Goal: Task Accomplishment & Management: Manage account settings

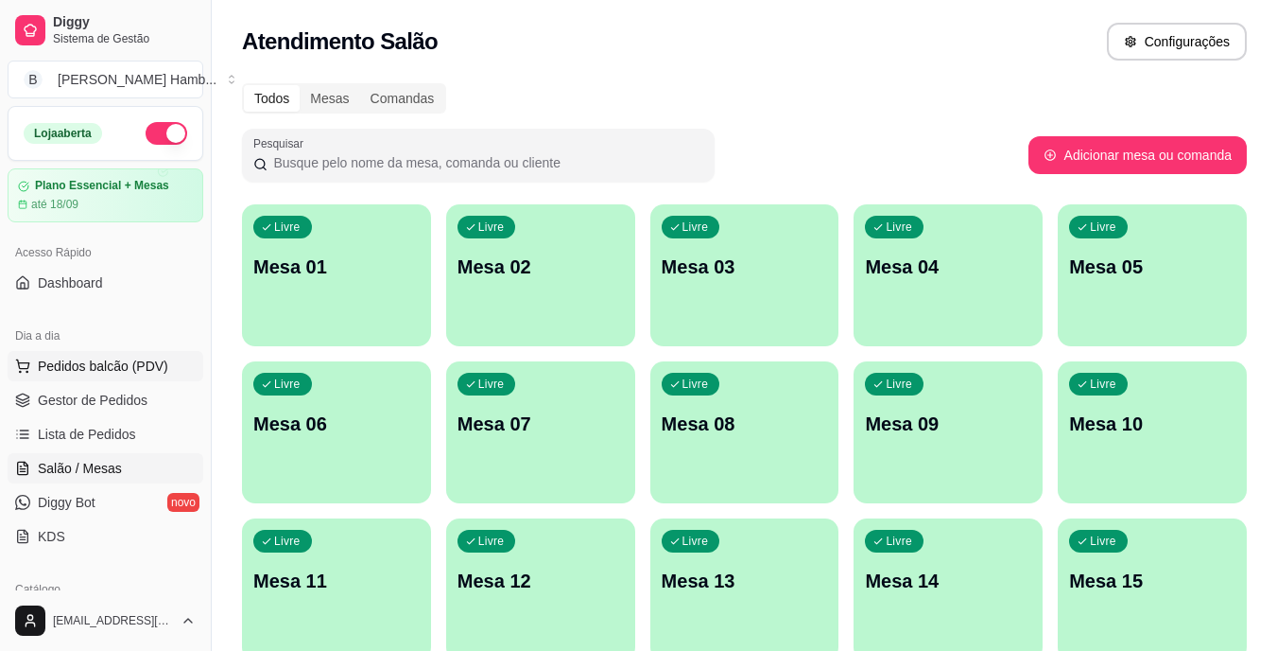
click at [128, 363] on span "Pedidos balcão (PDV)" at bounding box center [103, 365] width 130 height 19
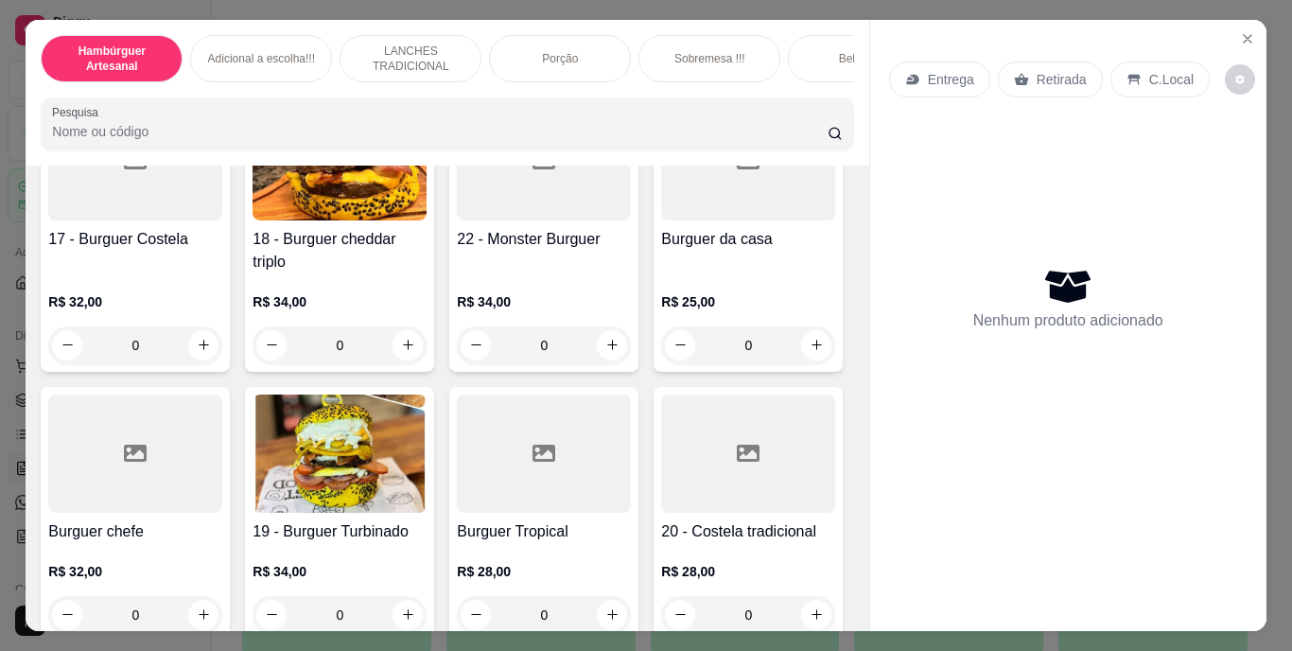
scroll to position [1413, 0]
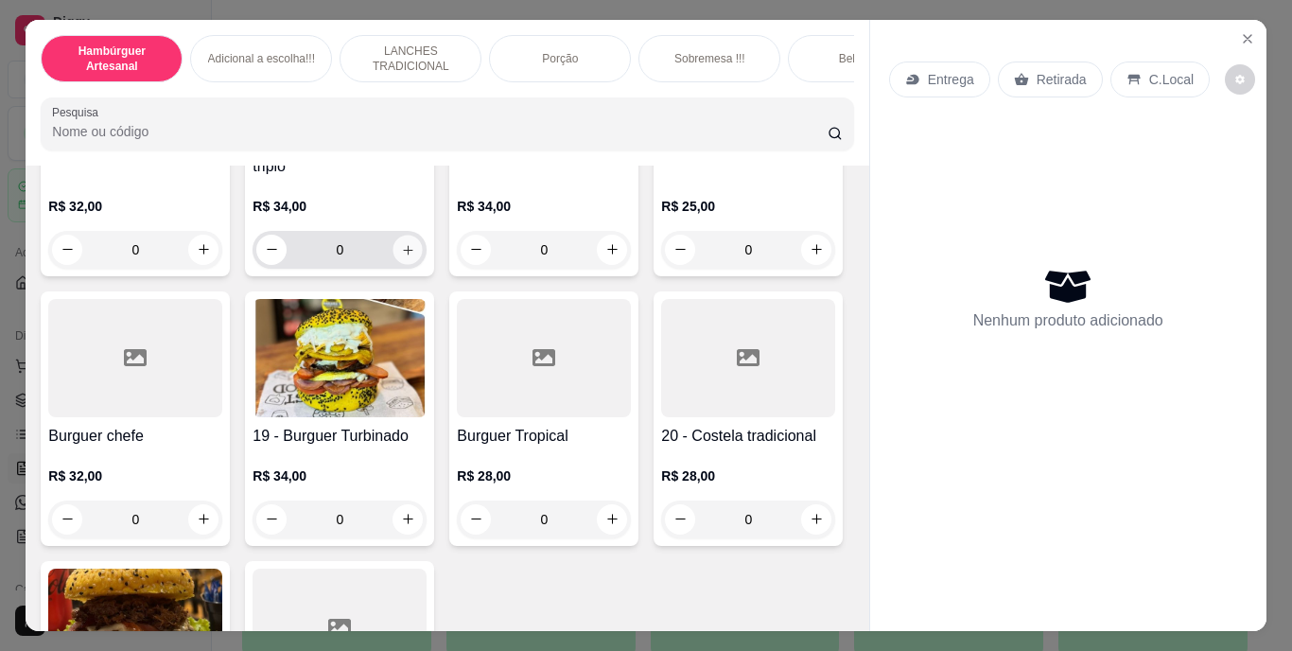
click at [415, 256] on icon "increase-product-quantity" at bounding box center [408, 249] width 14 height 14
type input "1"
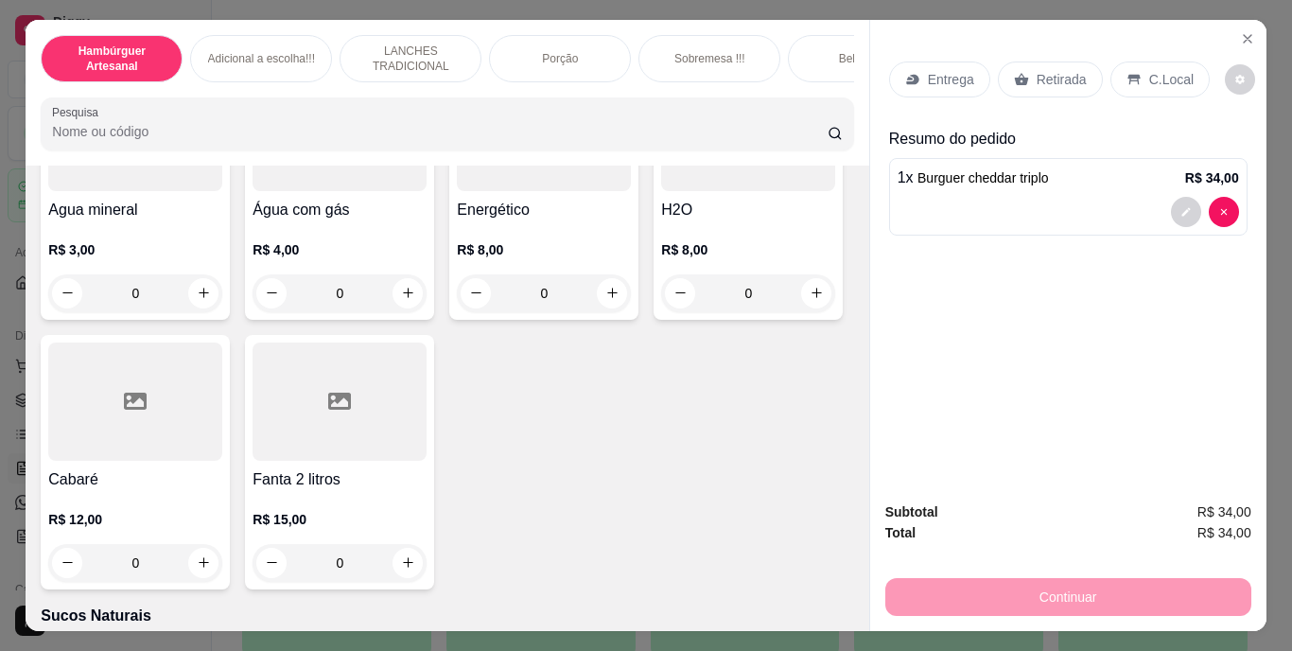
scroll to position [5744, 0]
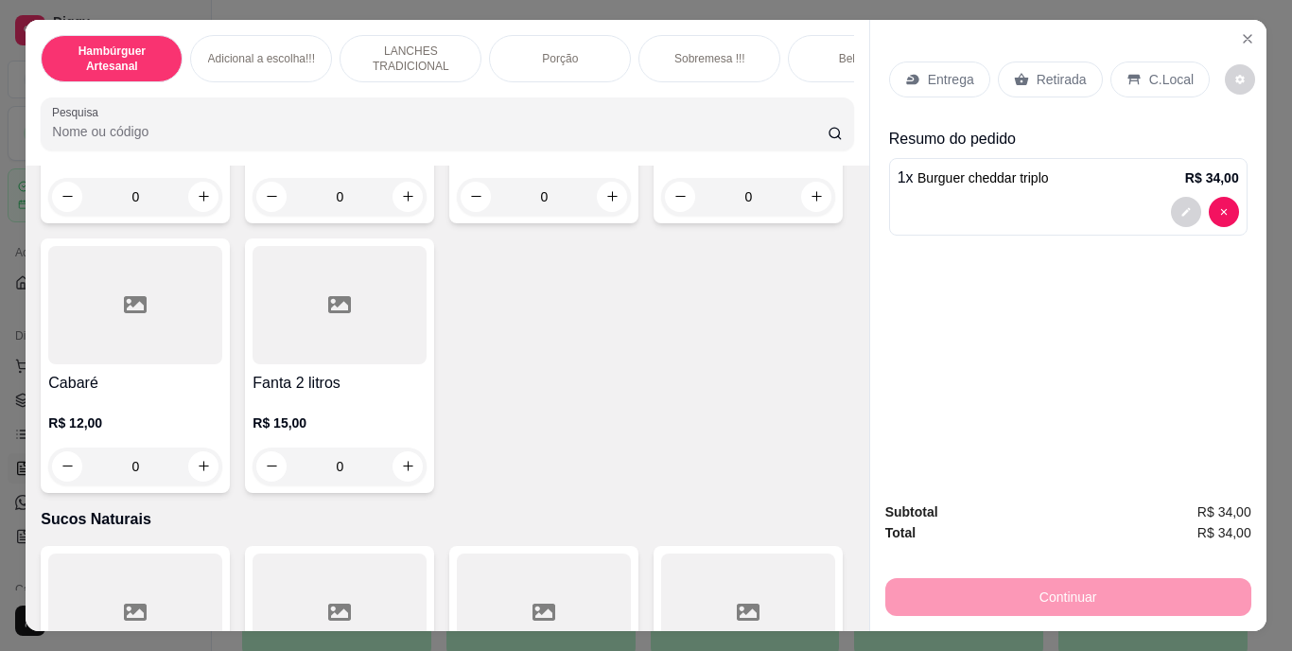
type input "1"
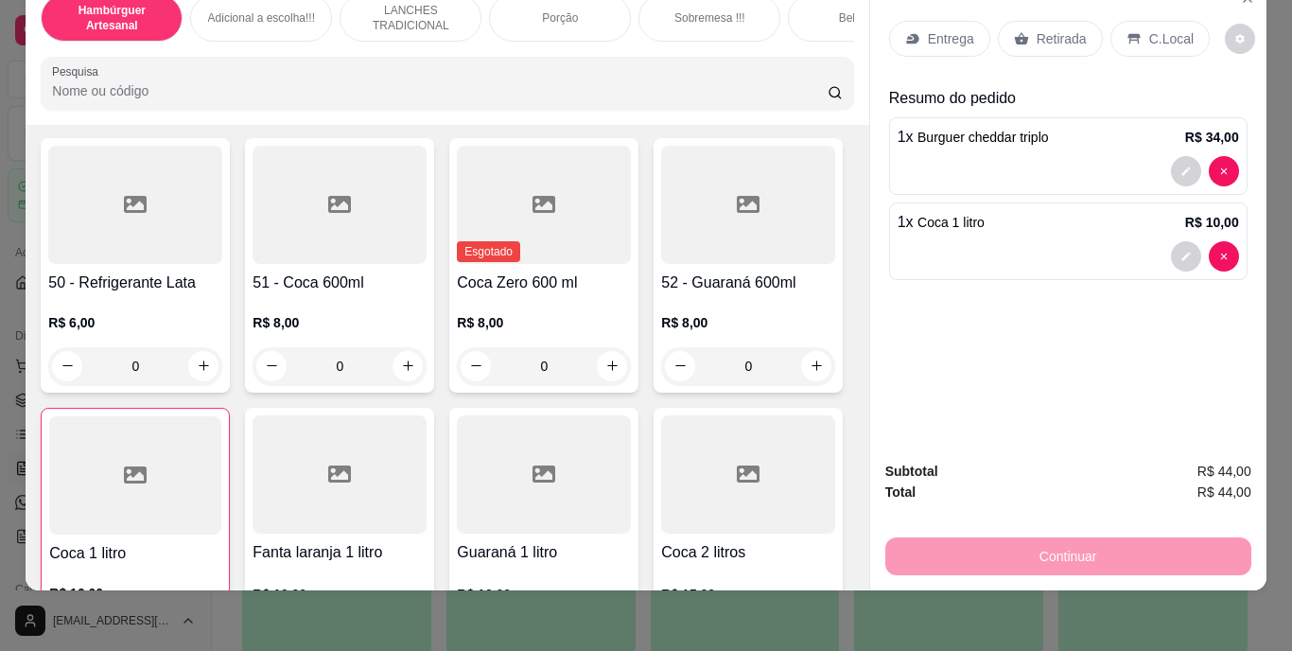
scroll to position [4454, 0]
type input "1"
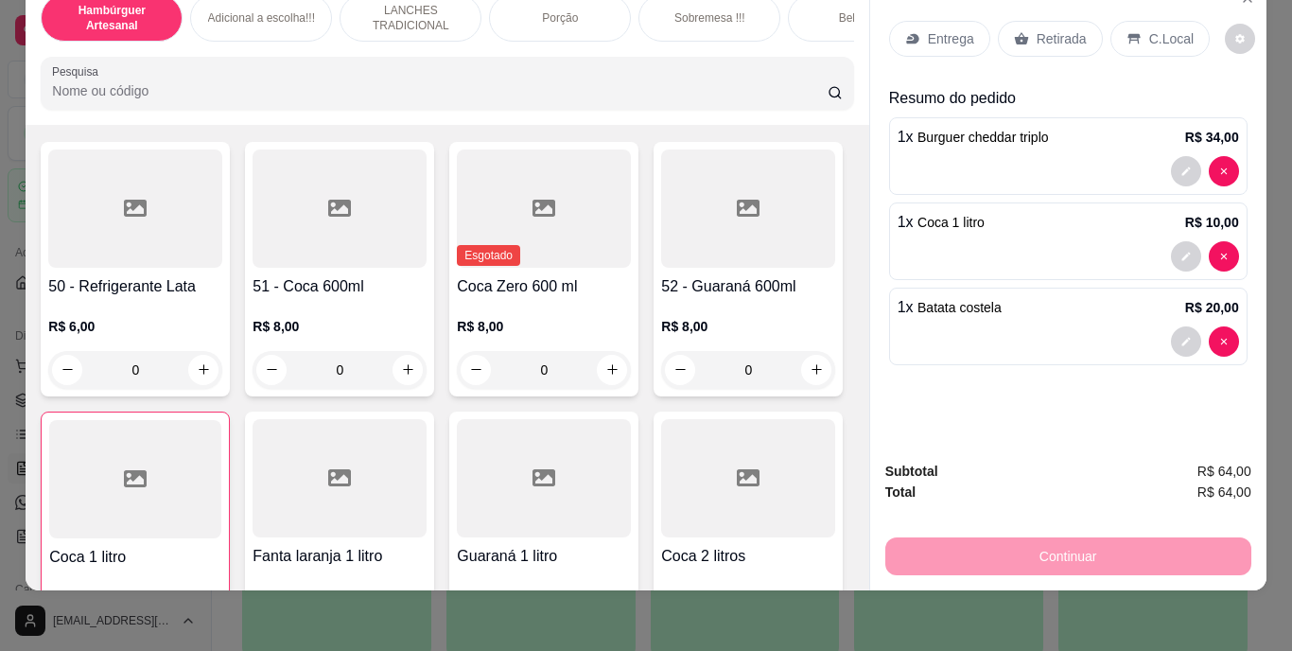
click at [1057, 29] on p "Retirada" at bounding box center [1061, 38] width 50 height 19
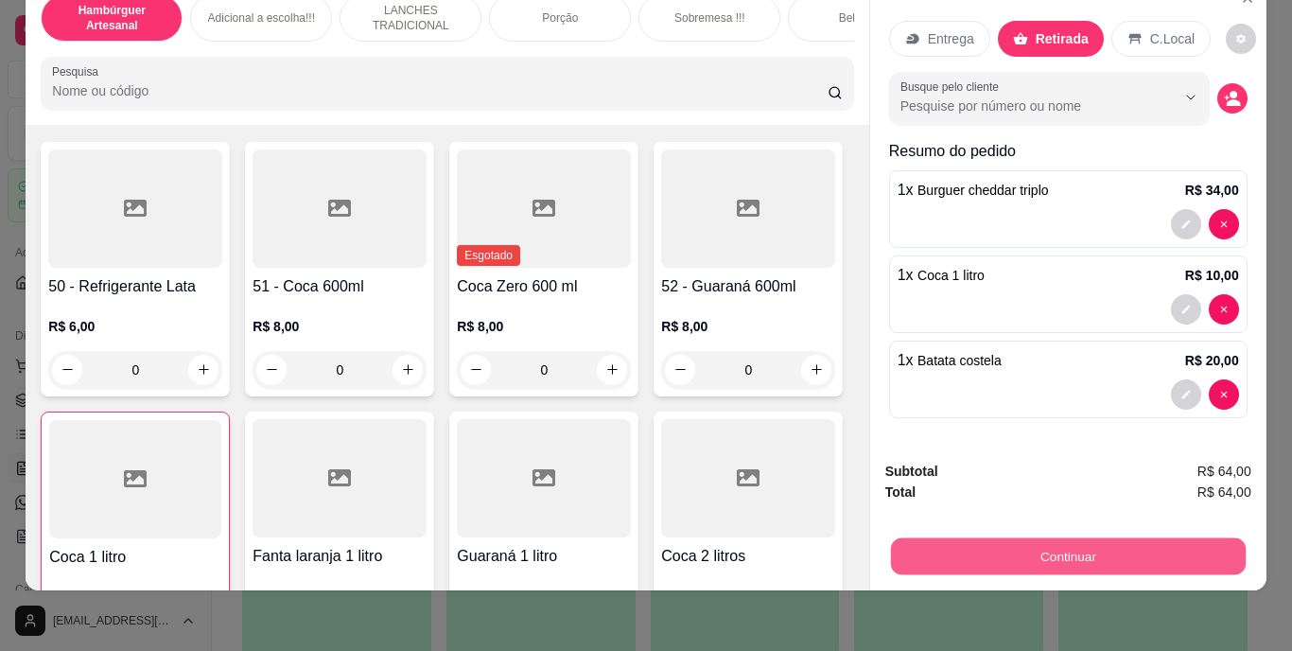
click at [998, 538] on button "Continuar" at bounding box center [1067, 556] width 355 height 37
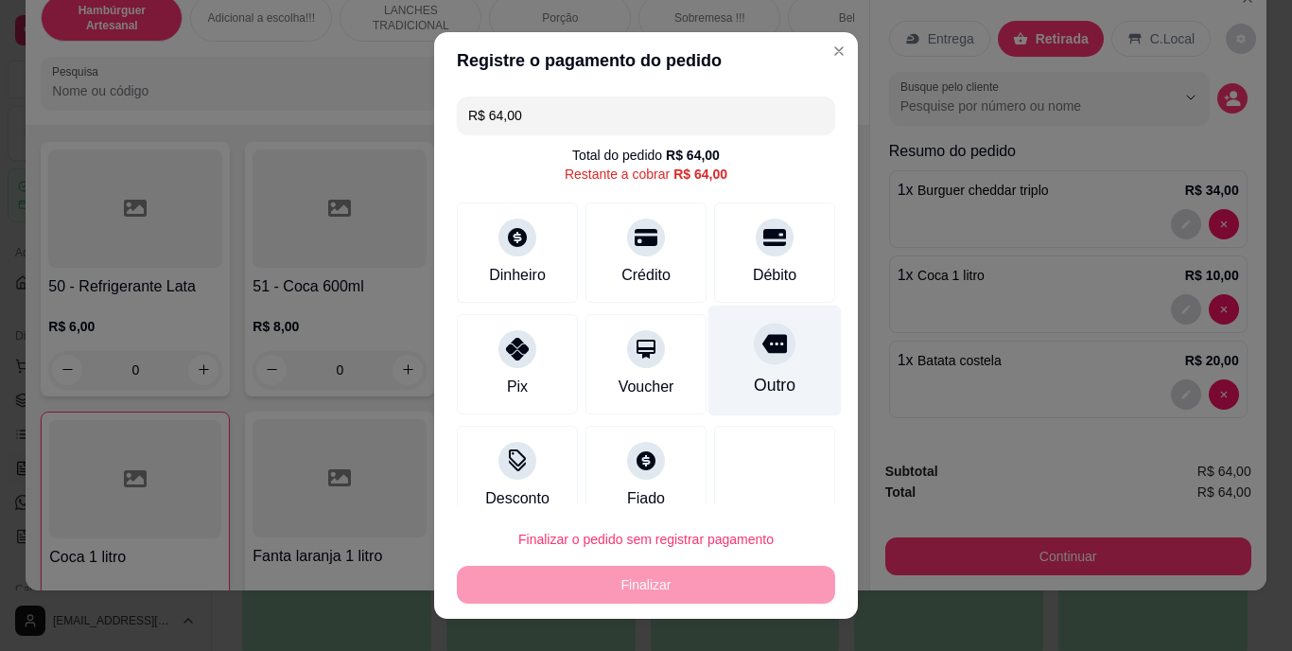
click at [754, 374] on div "Outro" at bounding box center [775, 385] width 42 height 25
type input "R$ 0,00"
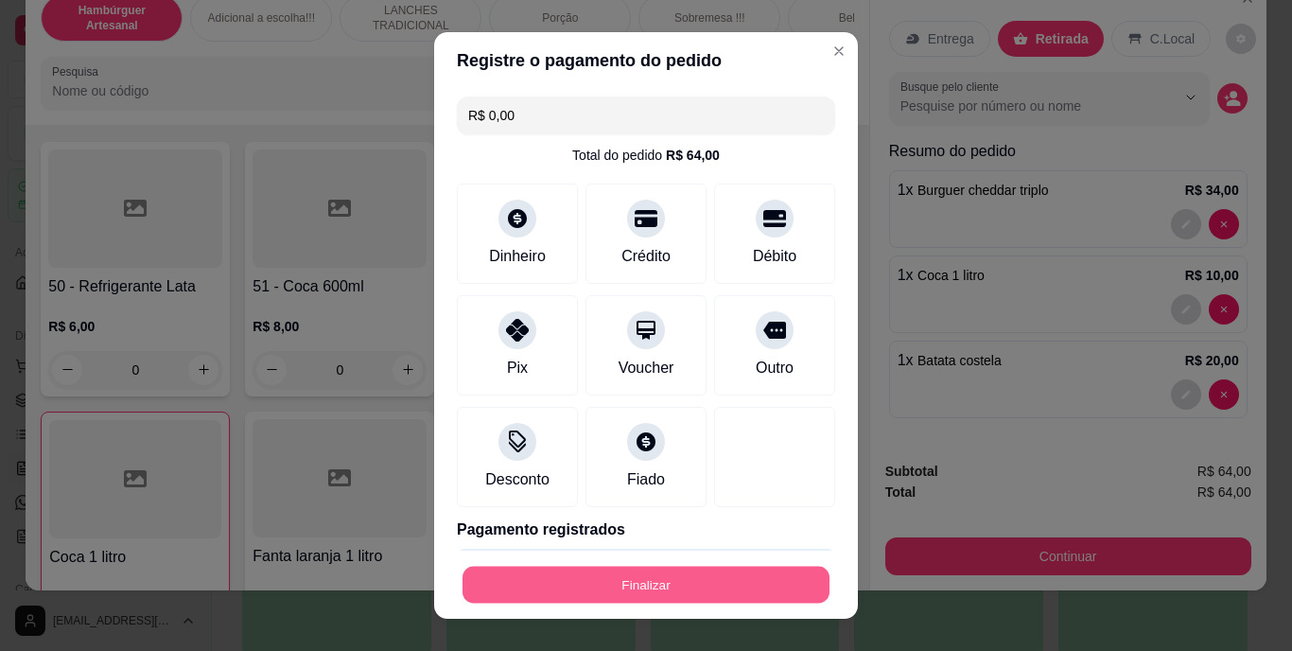
click at [610, 565] on div "Finalizar" at bounding box center [646, 584] width 378 height 38
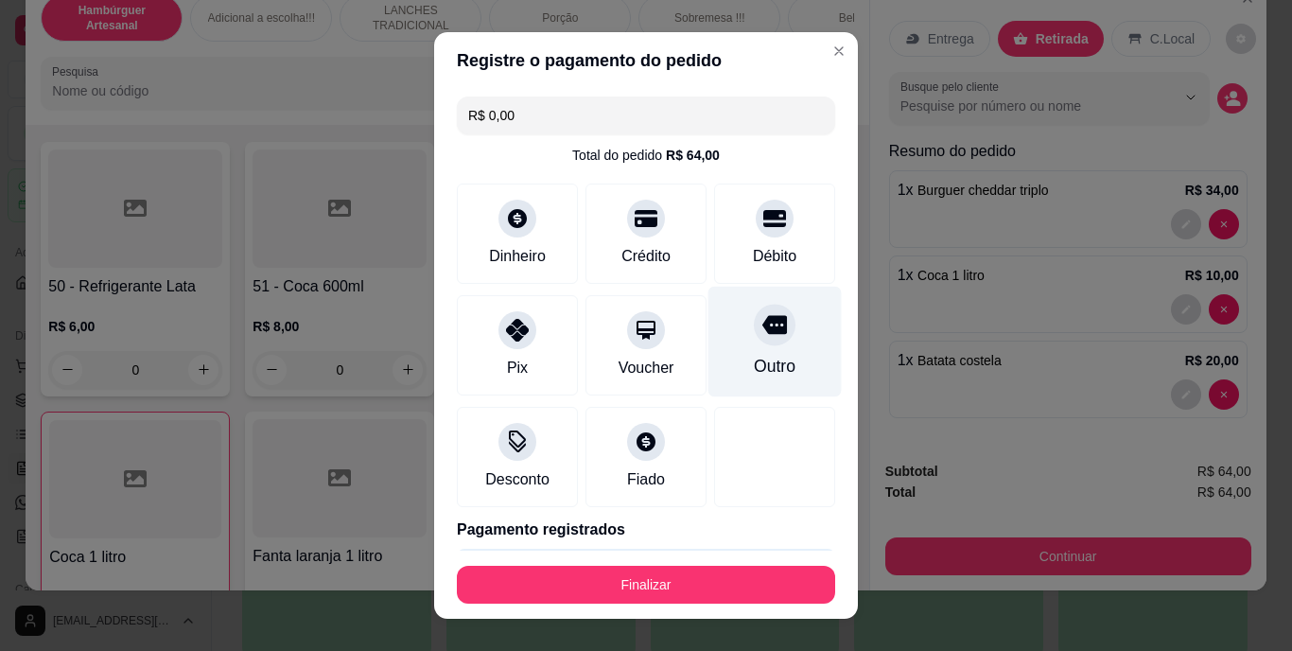
click at [754, 355] on div "Outro" at bounding box center [775, 367] width 42 height 25
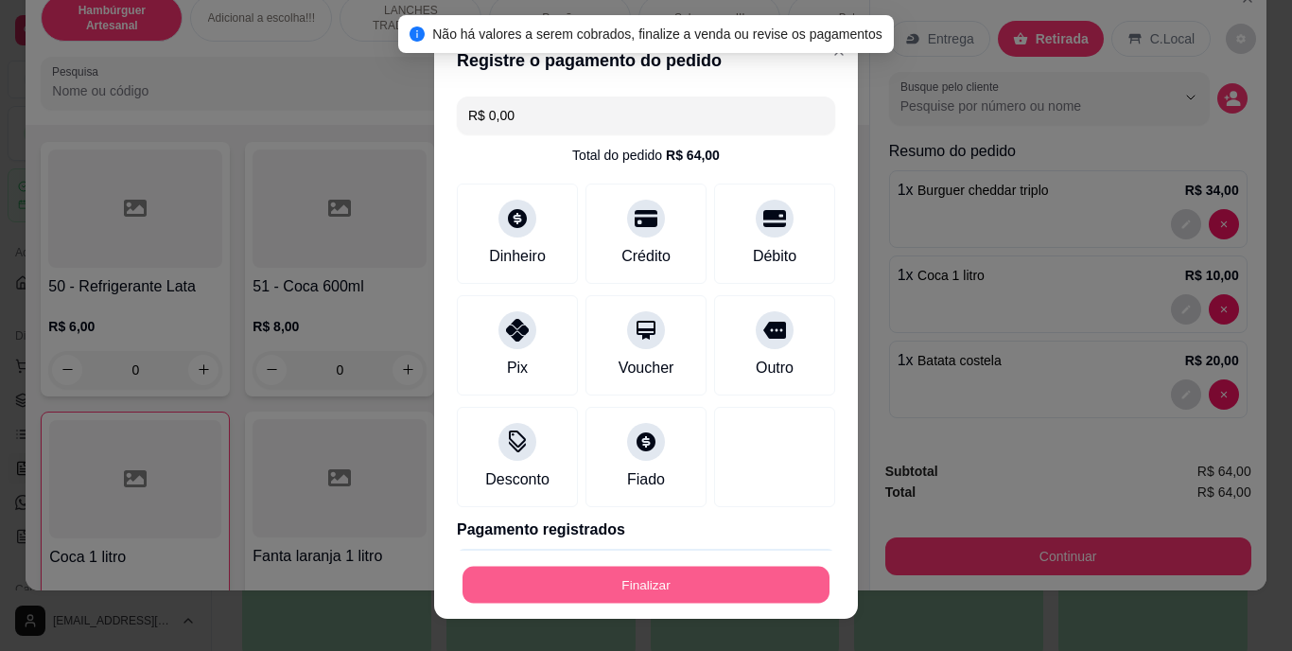
click at [638, 582] on button "Finalizar" at bounding box center [645, 583] width 367 height 37
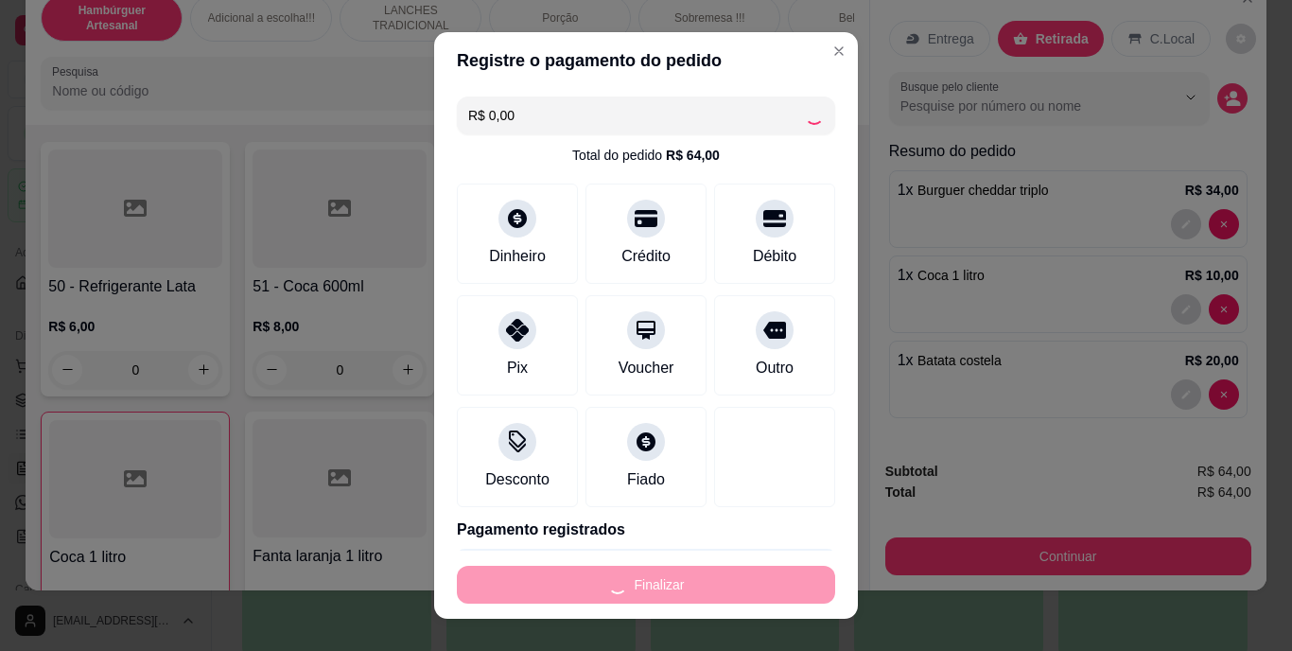
type input "0"
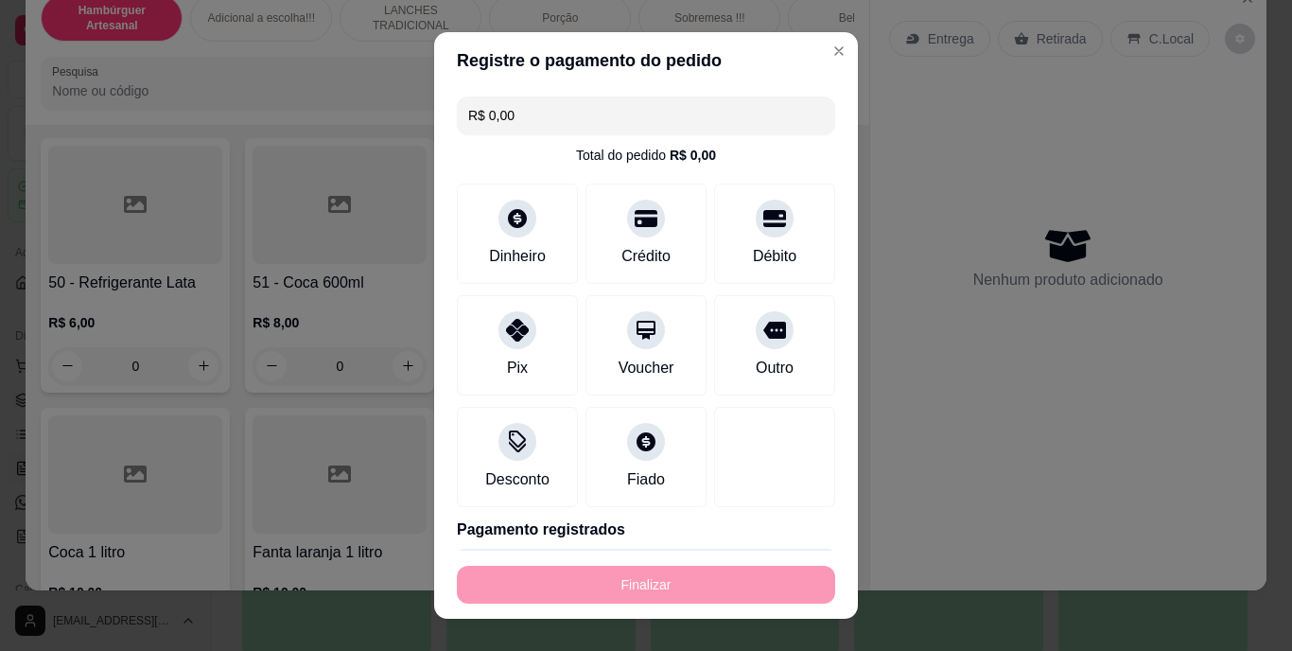
type input "-R$ 64,00"
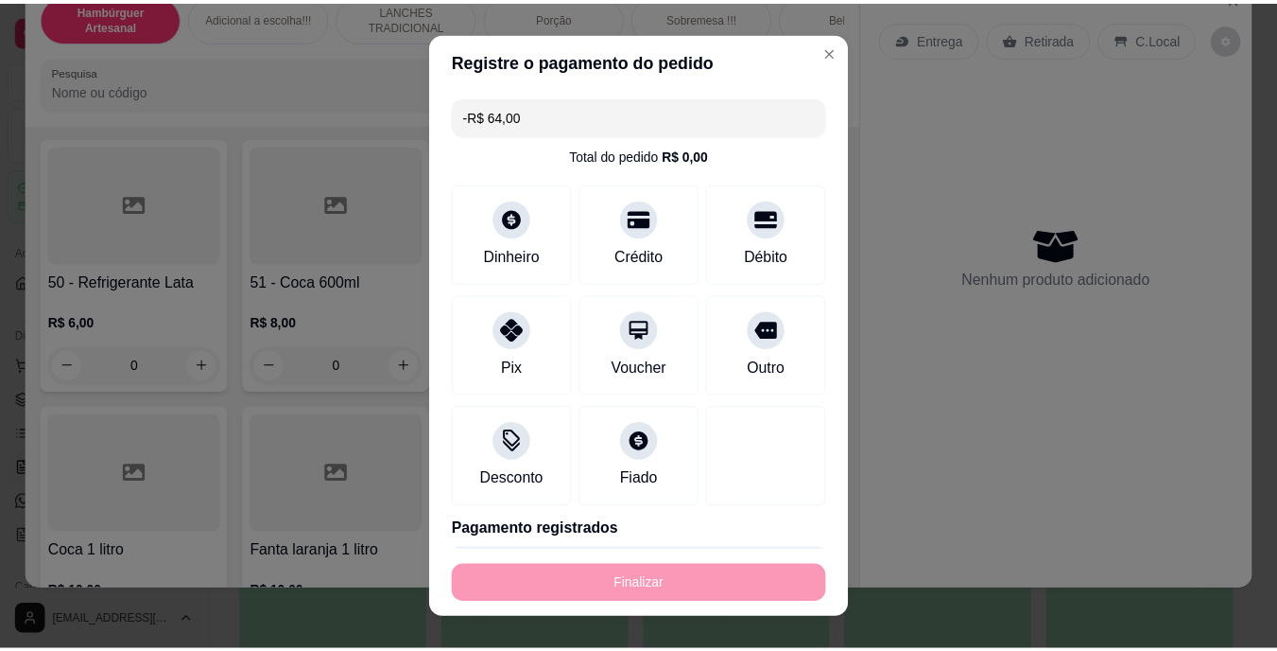
scroll to position [4453, 0]
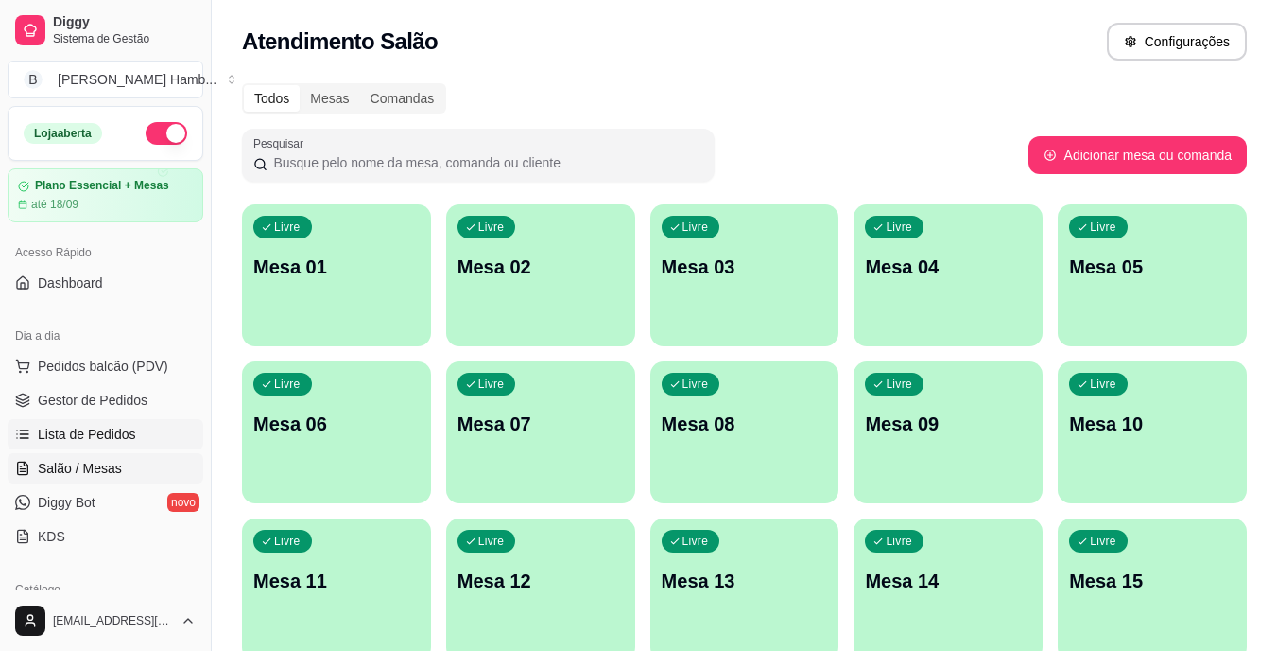
click at [139, 436] on link "Lista de Pedidos" at bounding box center [106, 434] width 196 height 30
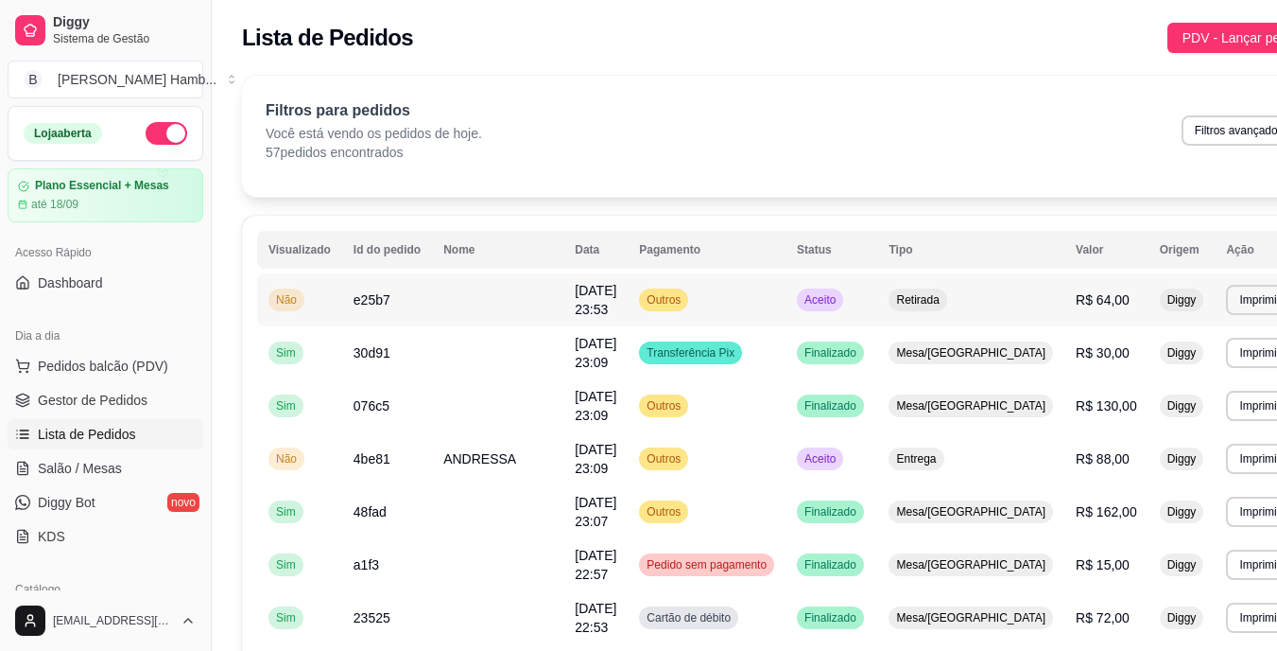
click at [761, 299] on td "Outros" at bounding box center [707, 299] width 158 height 53
drag, startPoint x: 132, startPoint y: 373, endPoint x: 132, endPoint y: 400, distance: 26.5
click at [132, 400] on ul "Pedidos balcão (PDV) Gestor de Pedidos Lista de Pedidos Salão / Mesas Diggy Bot…" at bounding box center [106, 451] width 196 height 200
click at [132, 400] on span "Gestor de Pedidos" at bounding box center [93, 400] width 110 height 19
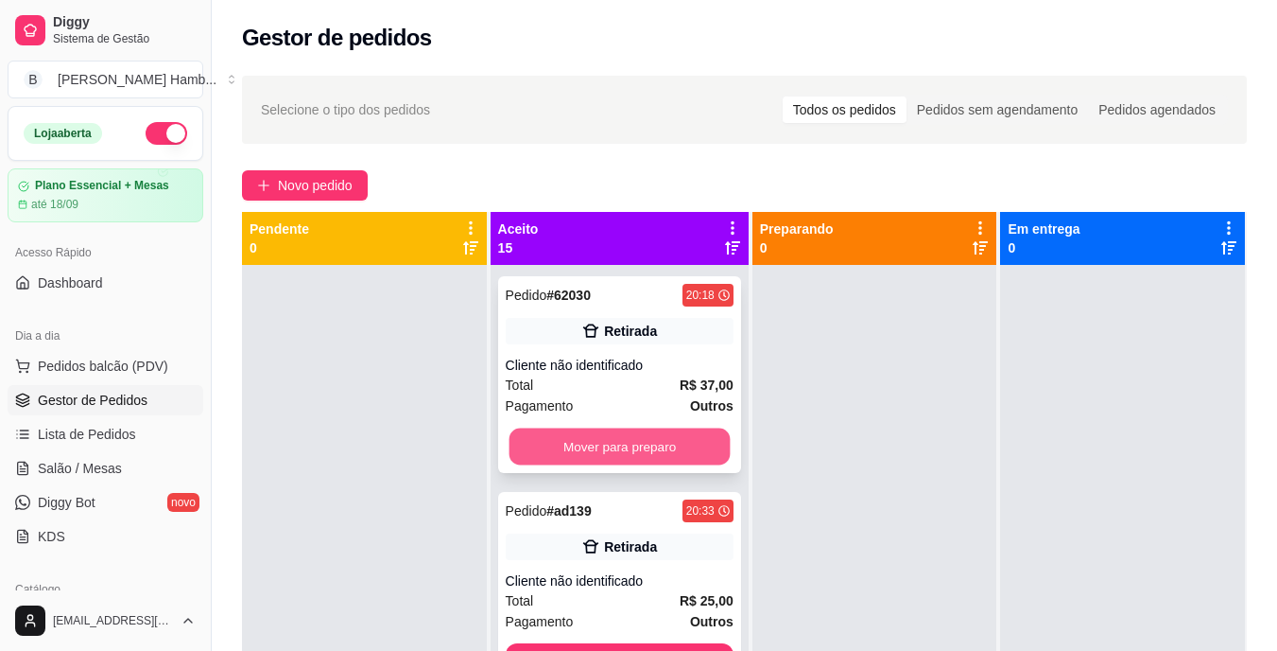
click at [607, 453] on button "Mover para preparo" at bounding box center [619, 446] width 221 height 37
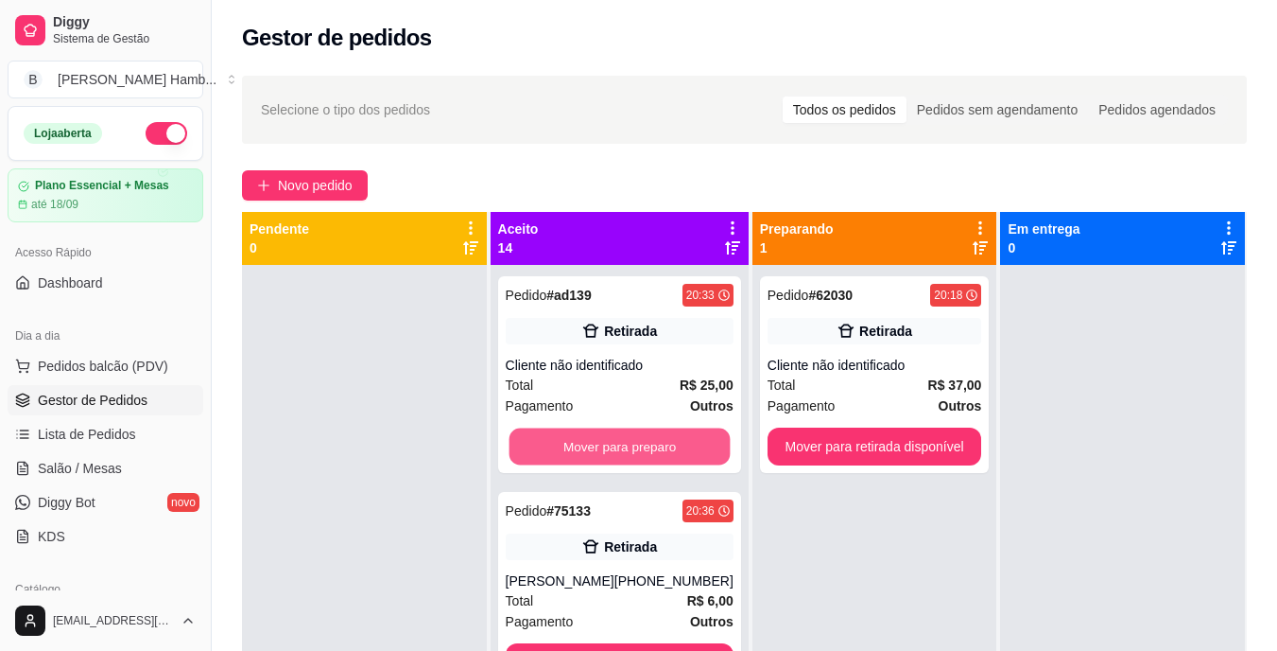
click at [607, 453] on button "Mover para preparo" at bounding box center [619, 446] width 221 height 37
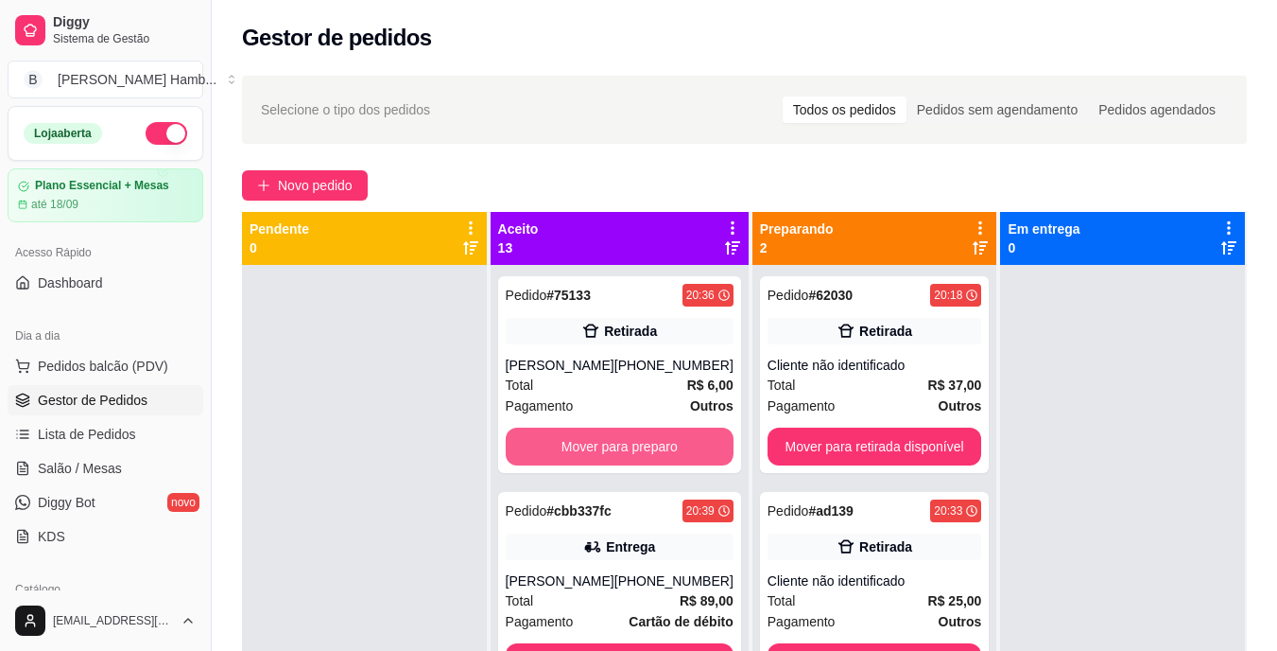
click at [607, 453] on button "Mover para preparo" at bounding box center [620, 446] width 228 height 38
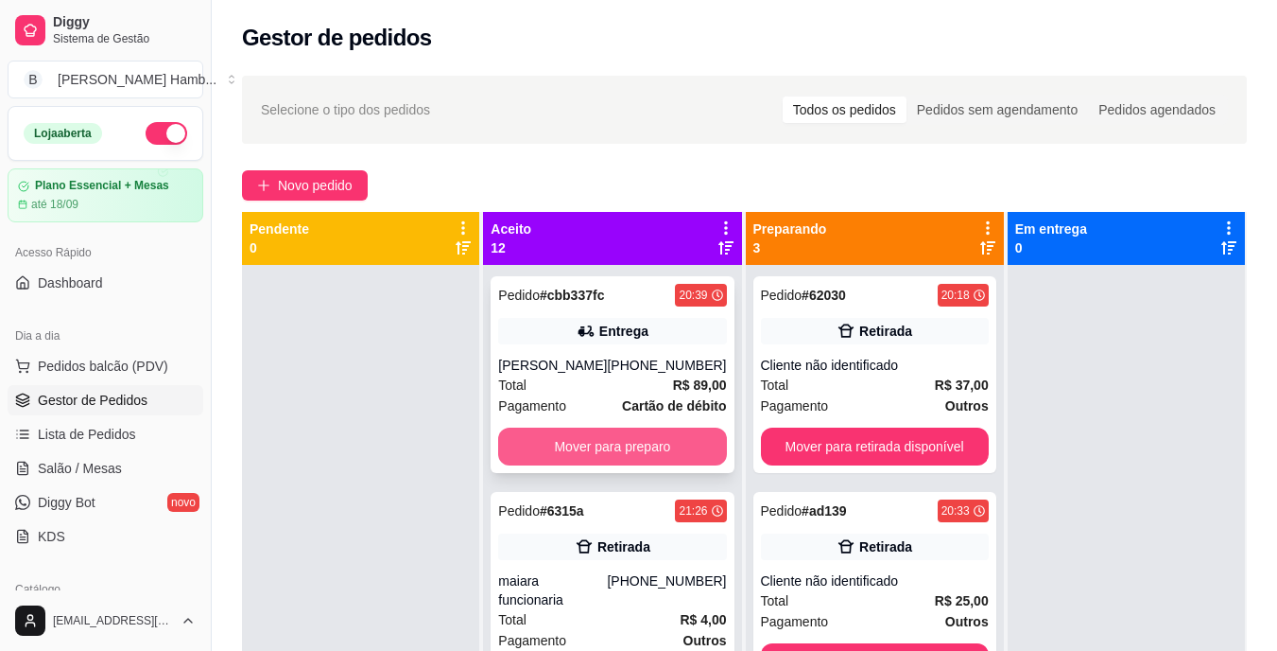
click at [610, 463] on button "Mover para preparo" at bounding box center [612, 446] width 228 height 38
click at [611, 444] on div "Mover para preparo" at bounding box center [612, 446] width 228 height 38
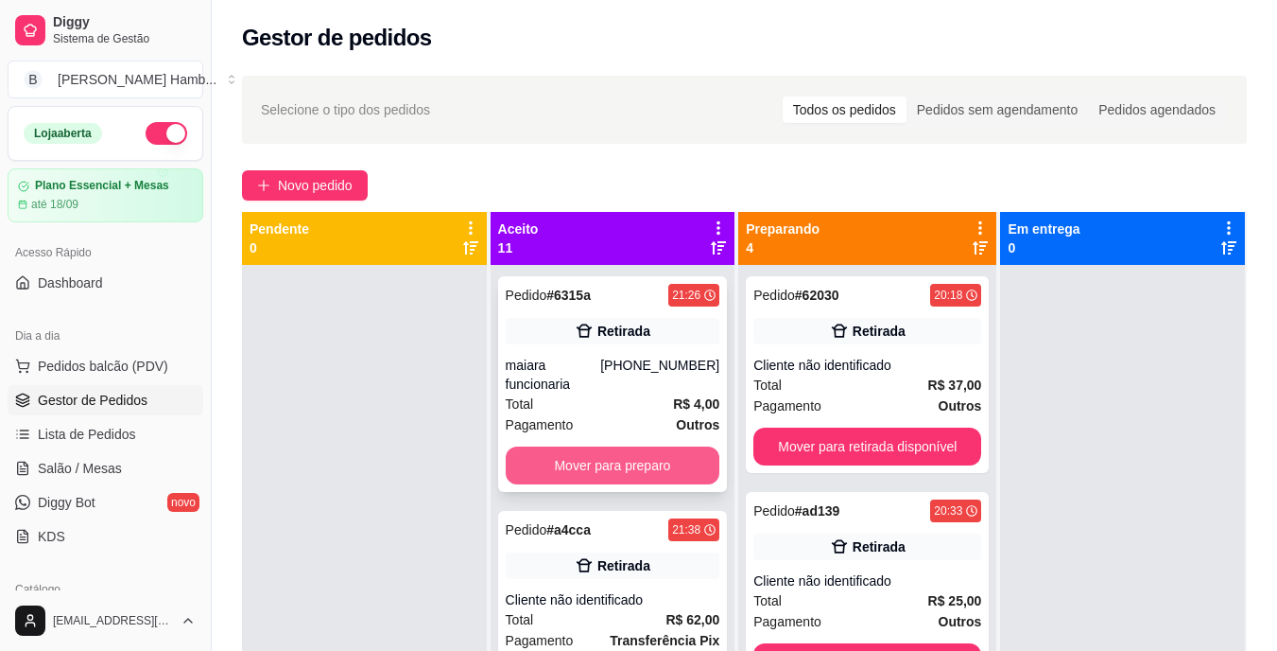
click at [550, 457] on button "Mover para preparo" at bounding box center [613, 465] width 215 height 38
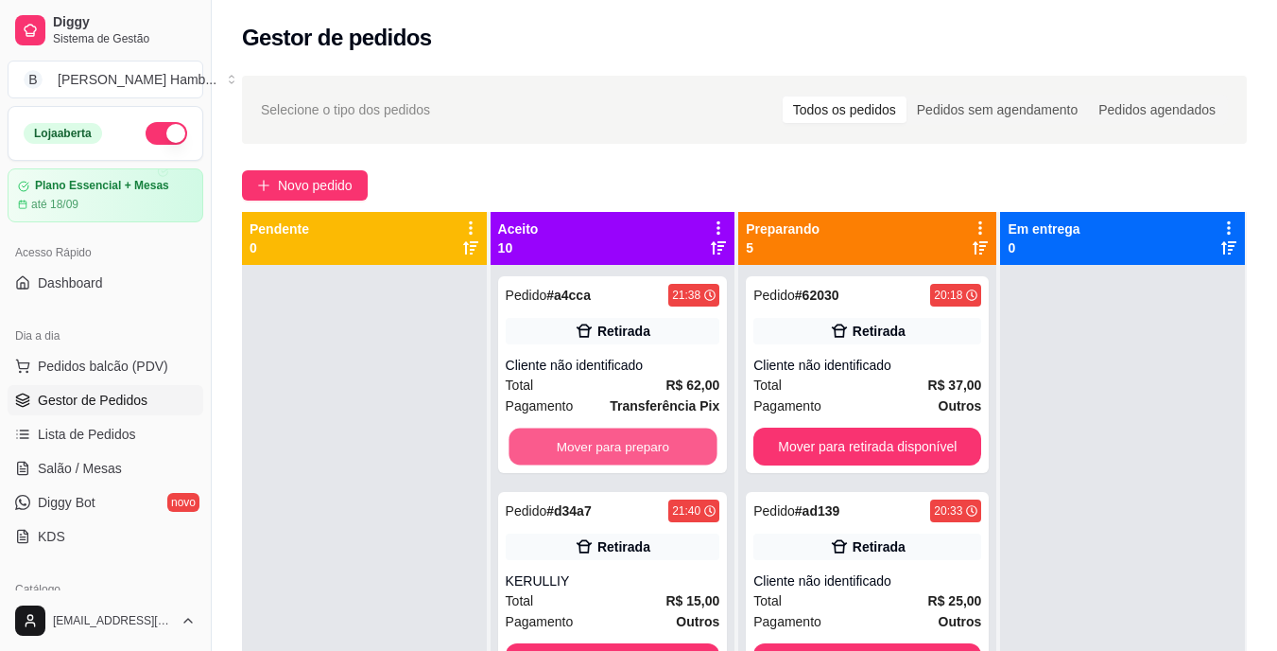
click at [550, 457] on button "Mover para preparo" at bounding box center [613, 446] width 208 height 37
click at [550, 457] on button "Mover para preparo" at bounding box center [613, 446] width 215 height 38
click at [550, 457] on button "Mover para preparo" at bounding box center [613, 446] width 208 height 37
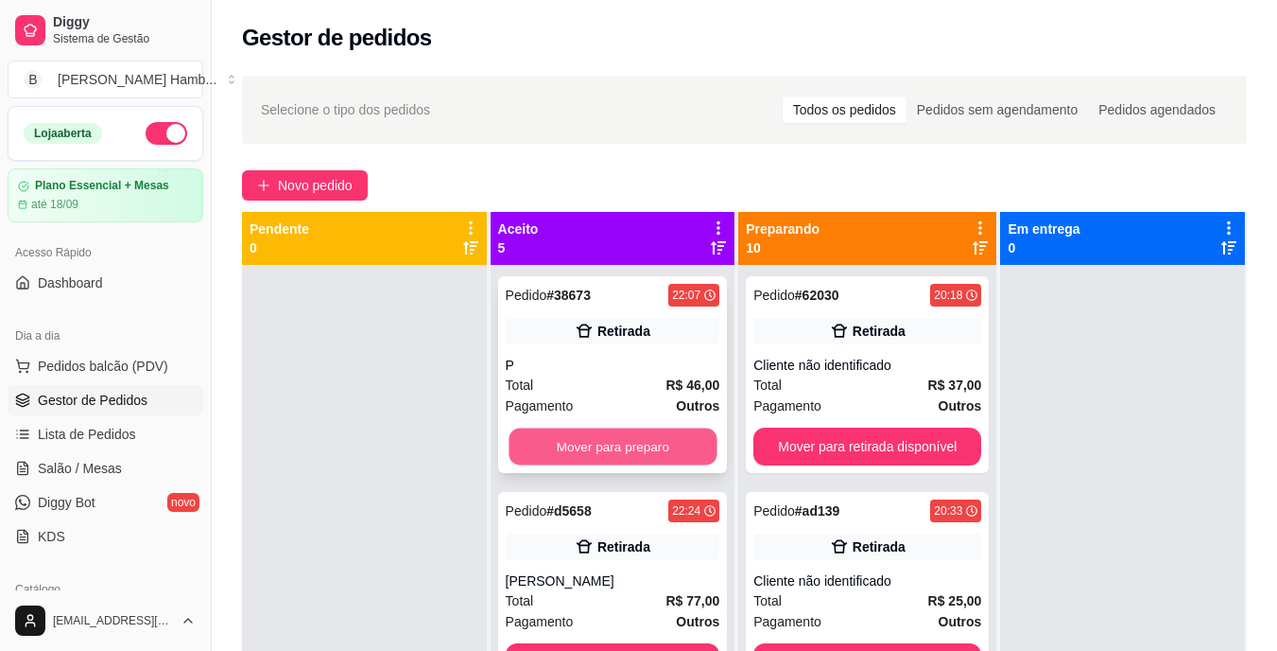
click at [563, 434] on button "Mover para preparo" at bounding box center [613, 446] width 208 height 37
click at [563, 436] on button "Mover para preparo" at bounding box center [613, 446] width 208 height 37
click at [563, 436] on button "Mover para preparo" at bounding box center [613, 446] width 215 height 38
click at [563, 436] on button "Mover para preparo" at bounding box center [613, 446] width 208 height 37
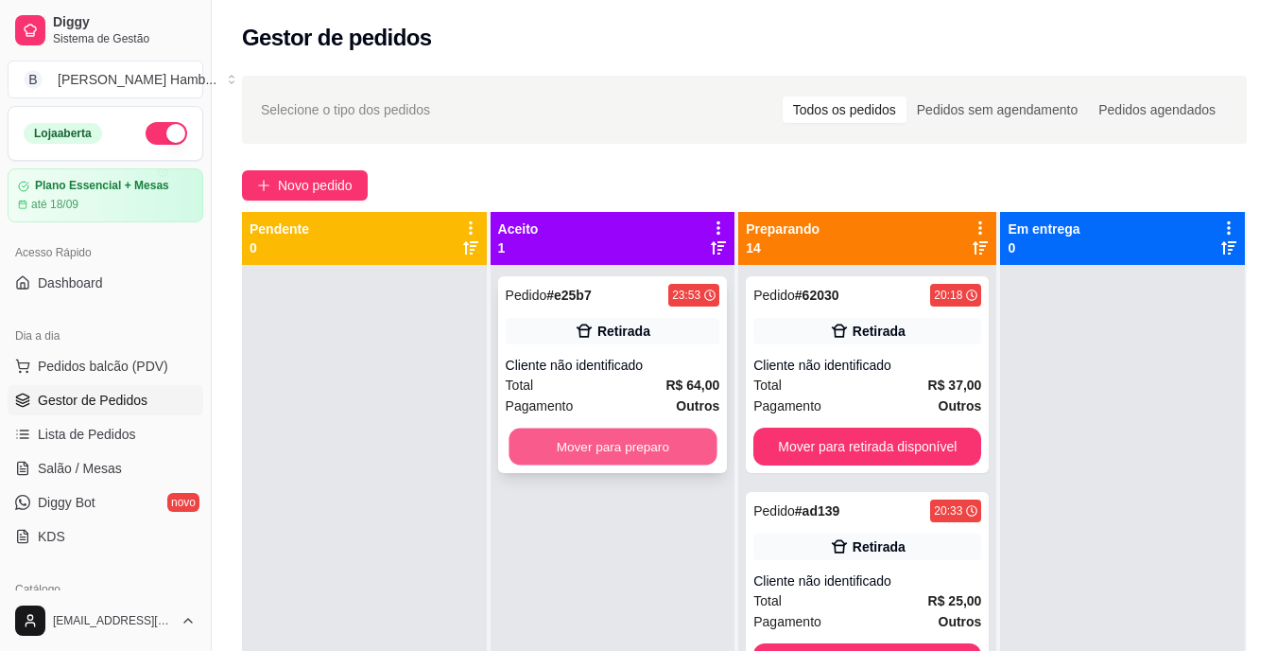
click at [564, 444] on button "Mover para preparo" at bounding box center [613, 446] width 208 height 37
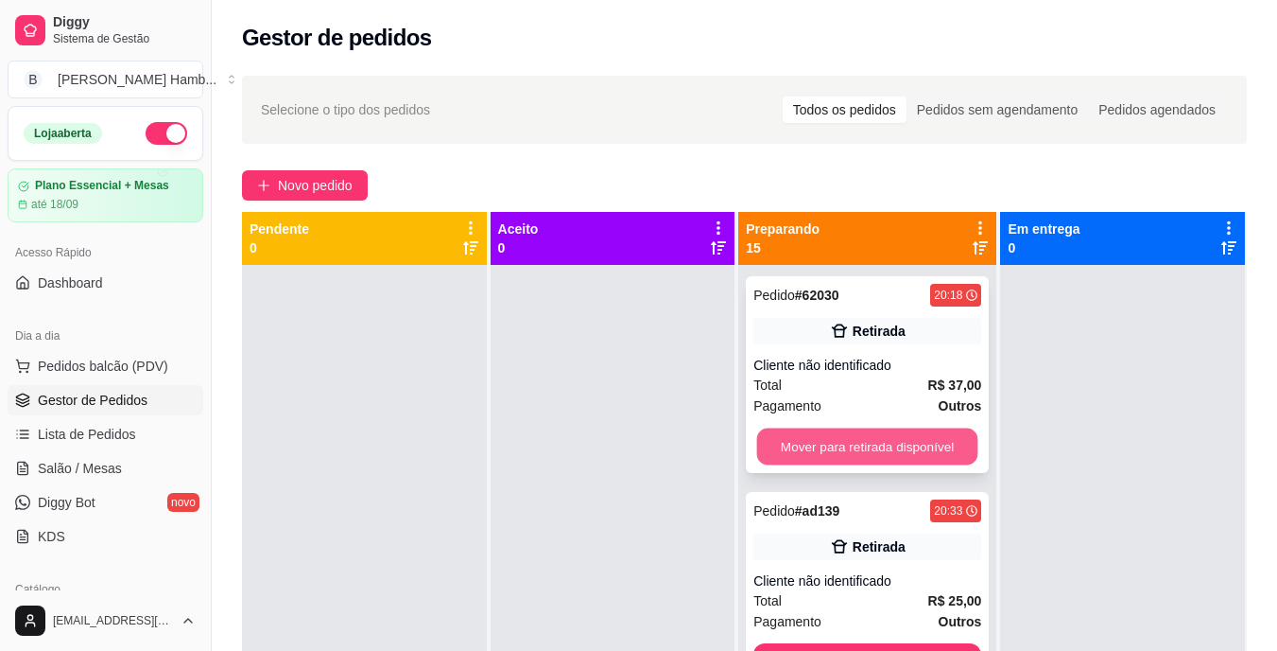
click at [804, 442] on button "Mover para retirada disponível" at bounding box center [867, 446] width 221 height 37
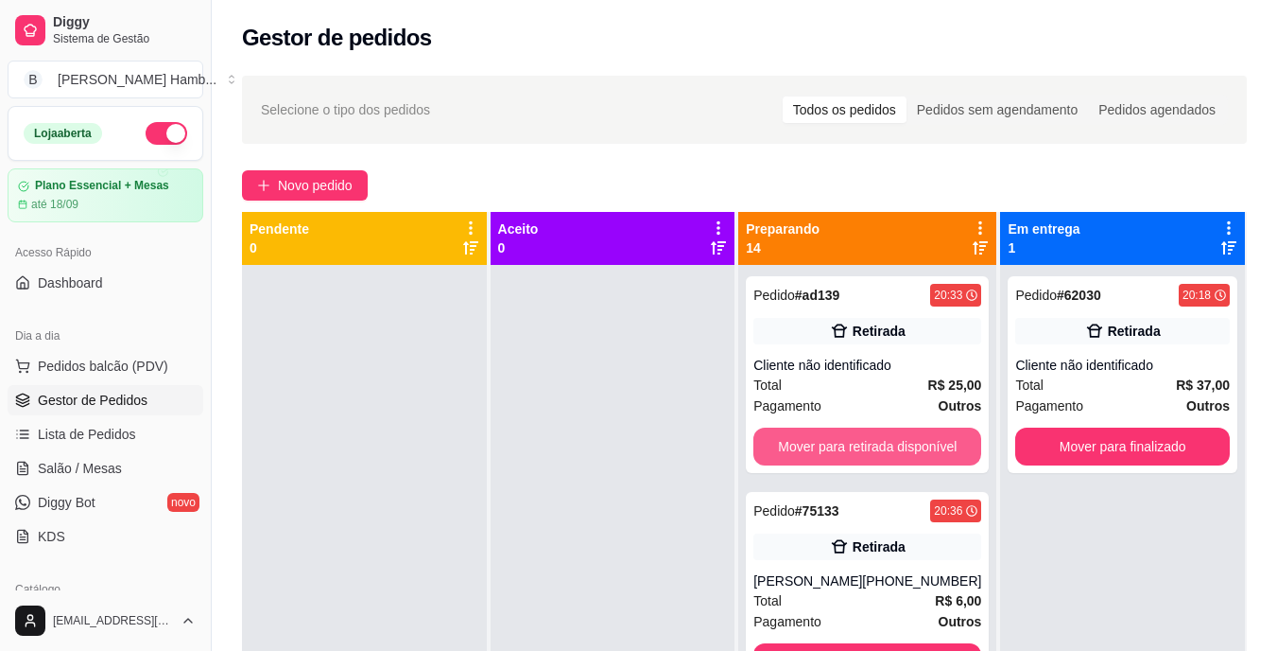
click at [804, 442] on button "Mover para retirada disponível" at bounding box center [868, 446] width 228 height 38
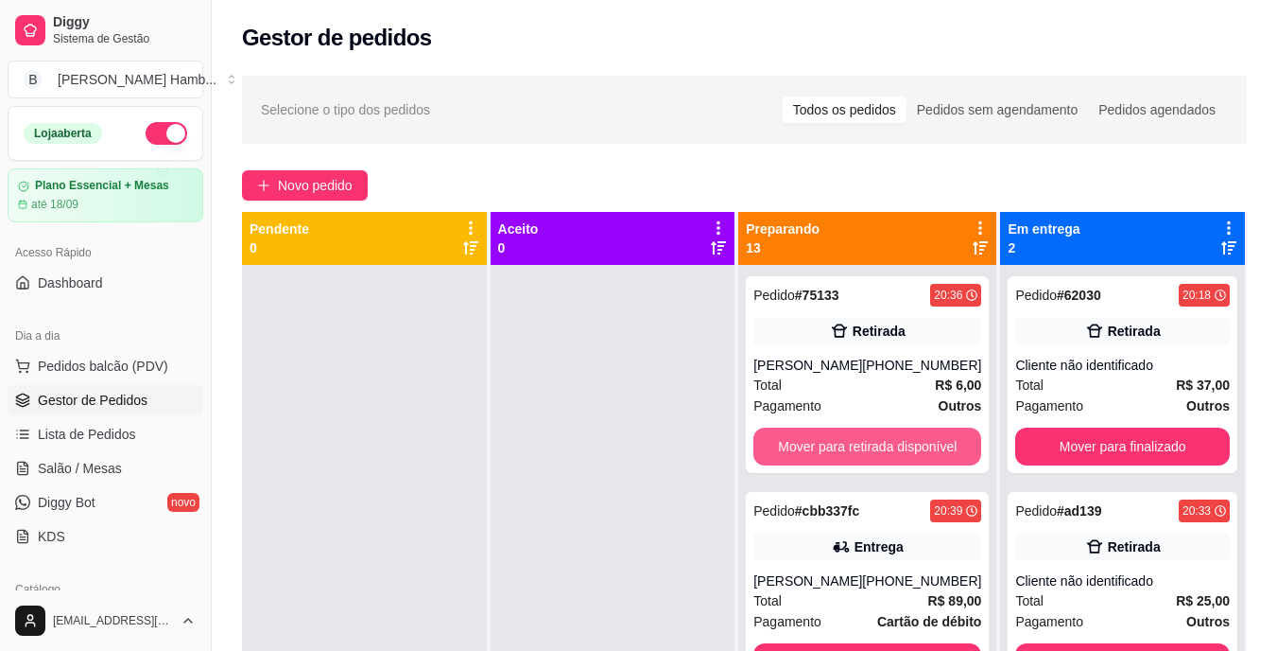
click at [804, 442] on button "Mover para retirada disponível" at bounding box center [868, 446] width 228 height 38
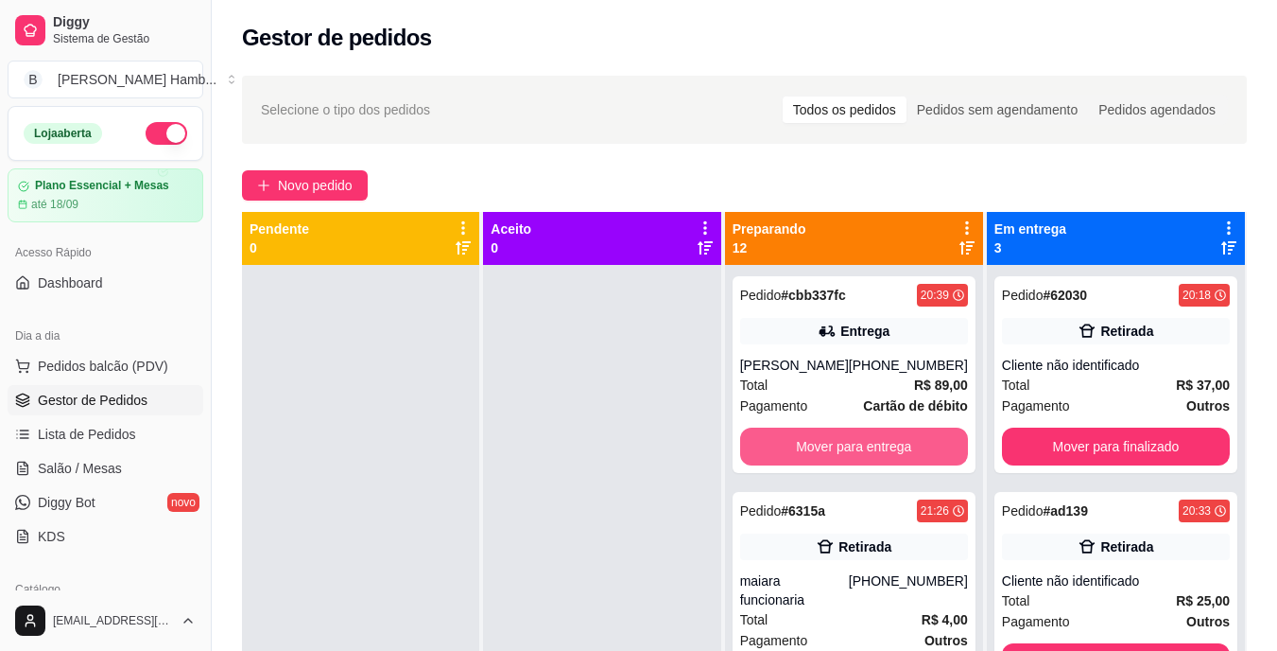
click at [804, 442] on button "Mover para entrega" at bounding box center [854, 446] width 228 height 38
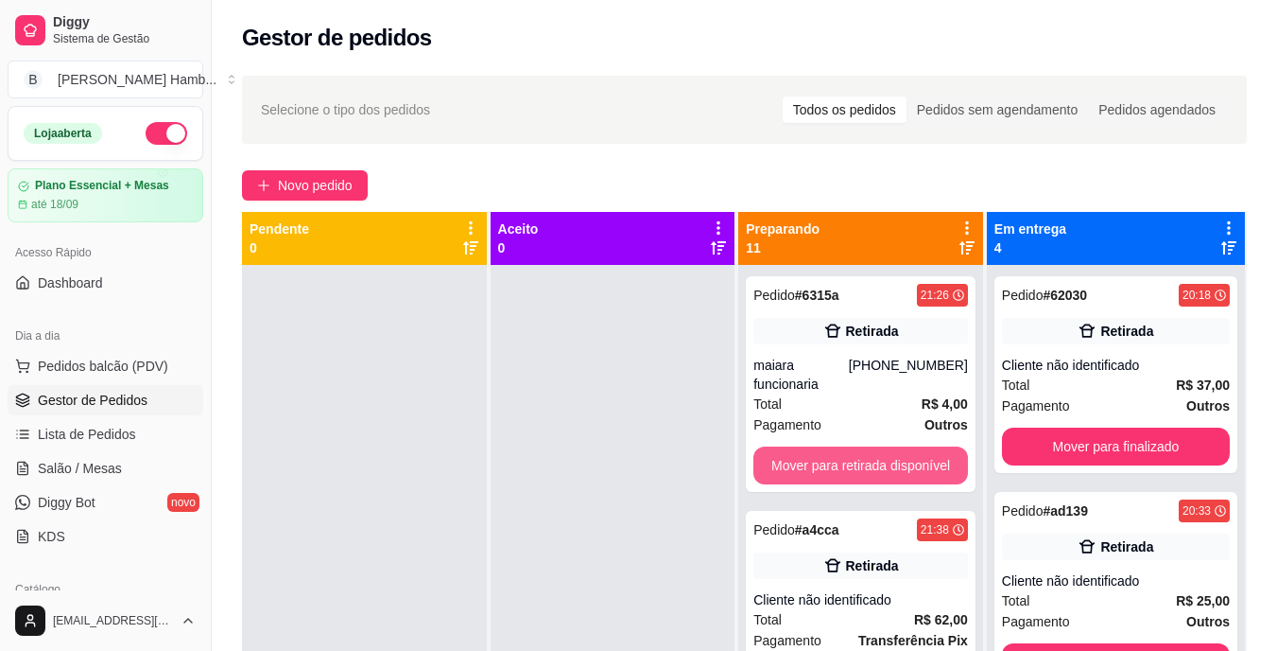
click at [804, 446] on button "Mover para retirada disponível" at bounding box center [861, 465] width 215 height 38
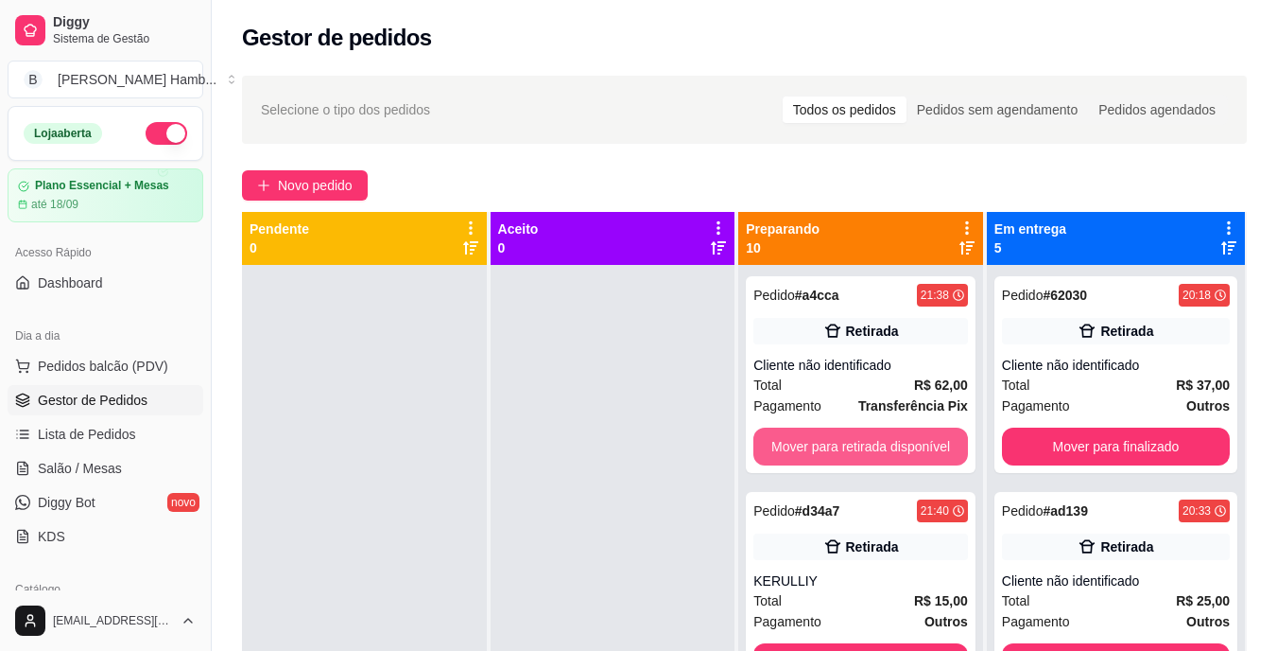
click at [804, 442] on button "Mover para retirada disponível" at bounding box center [861, 446] width 215 height 38
click at [804, 442] on button "Mover para entrega" at bounding box center [861, 446] width 215 height 38
click at [804, 442] on button "Mover para retirada disponível" at bounding box center [861, 446] width 215 height 38
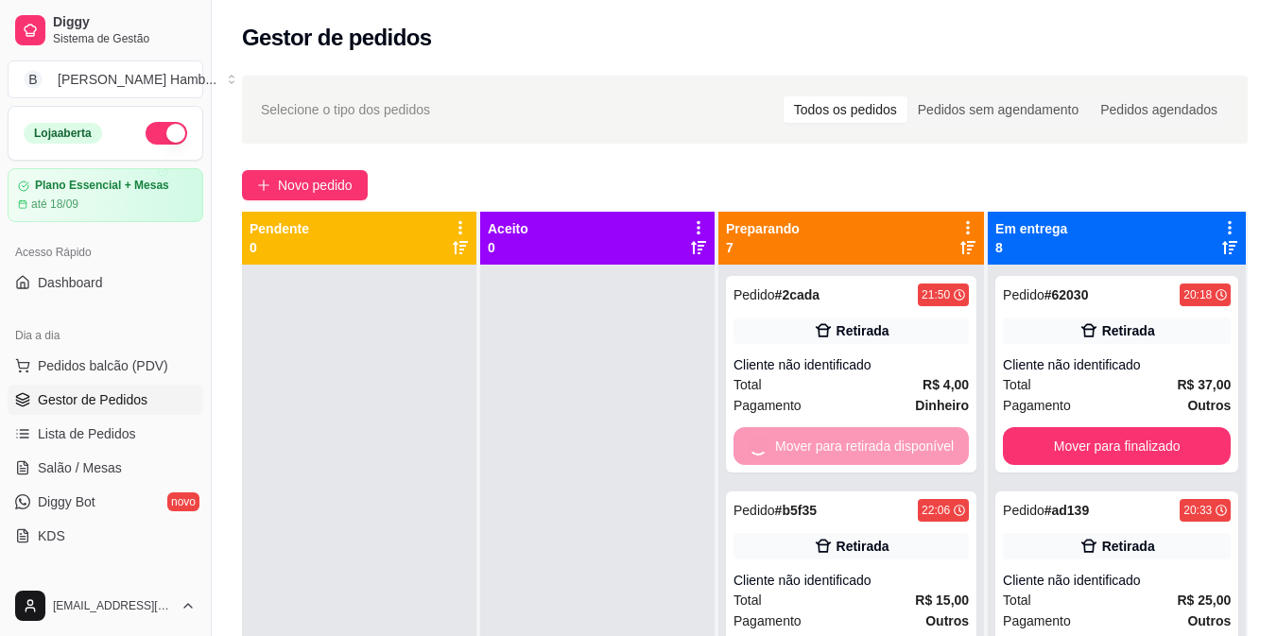
click at [804, 442] on div "Mover para retirada disponível" at bounding box center [851, 446] width 235 height 38
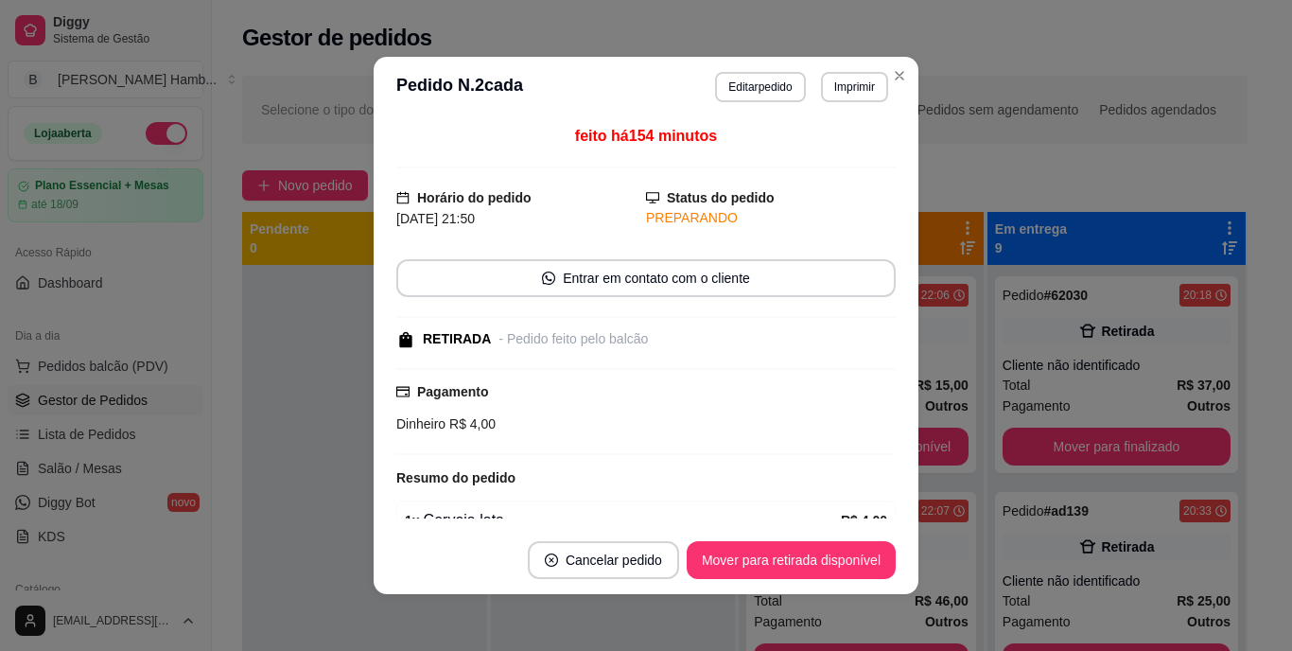
drag, startPoint x: 910, startPoint y: 448, endPoint x: 927, endPoint y: 442, distance: 18.3
click at [927, 442] on div "**********" at bounding box center [646, 325] width 1292 height 651
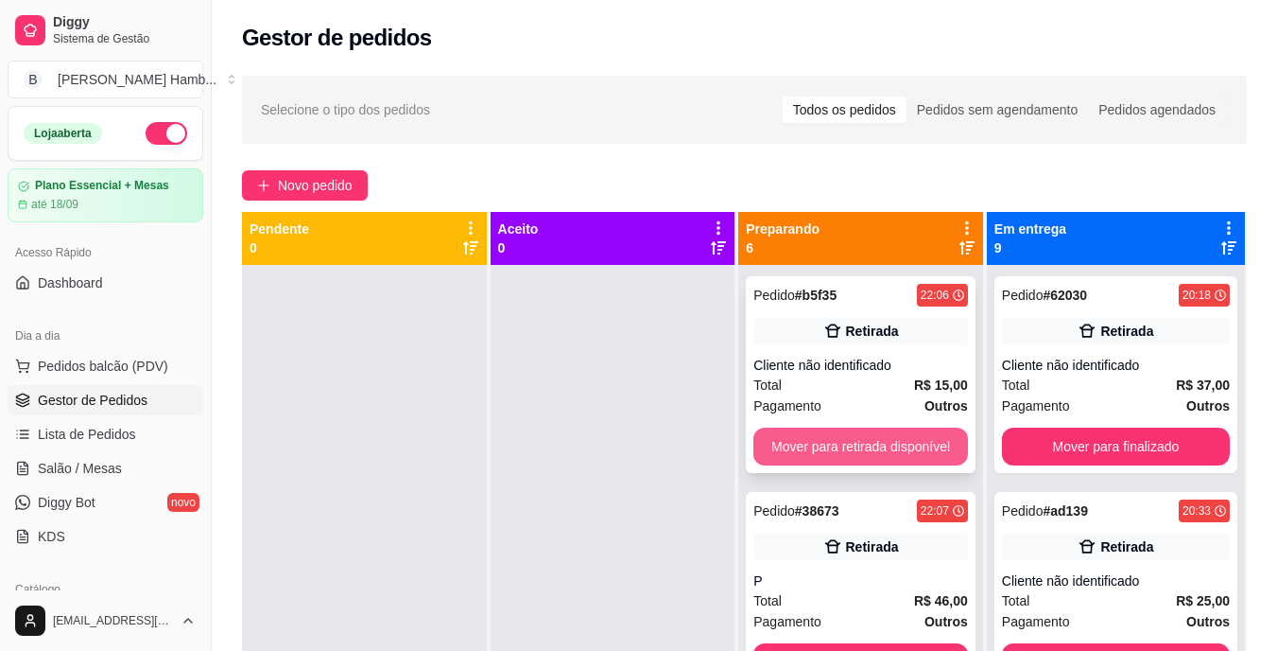
click at [927, 441] on button "Mover para retirada disponível" at bounding box center [861, 446] width 215 height 38
click at [927, 441] on button "Mover para retirada disponível" at bounding box center [861, 446] width 208 height 37
click at [927, 441] on button "Mover para retirada disponível" at bounding box center [861, 446] width 215 height 38
click at [927, 441] on button "Mover para entrega" at bounding box center [861, 446] width 208 height 37
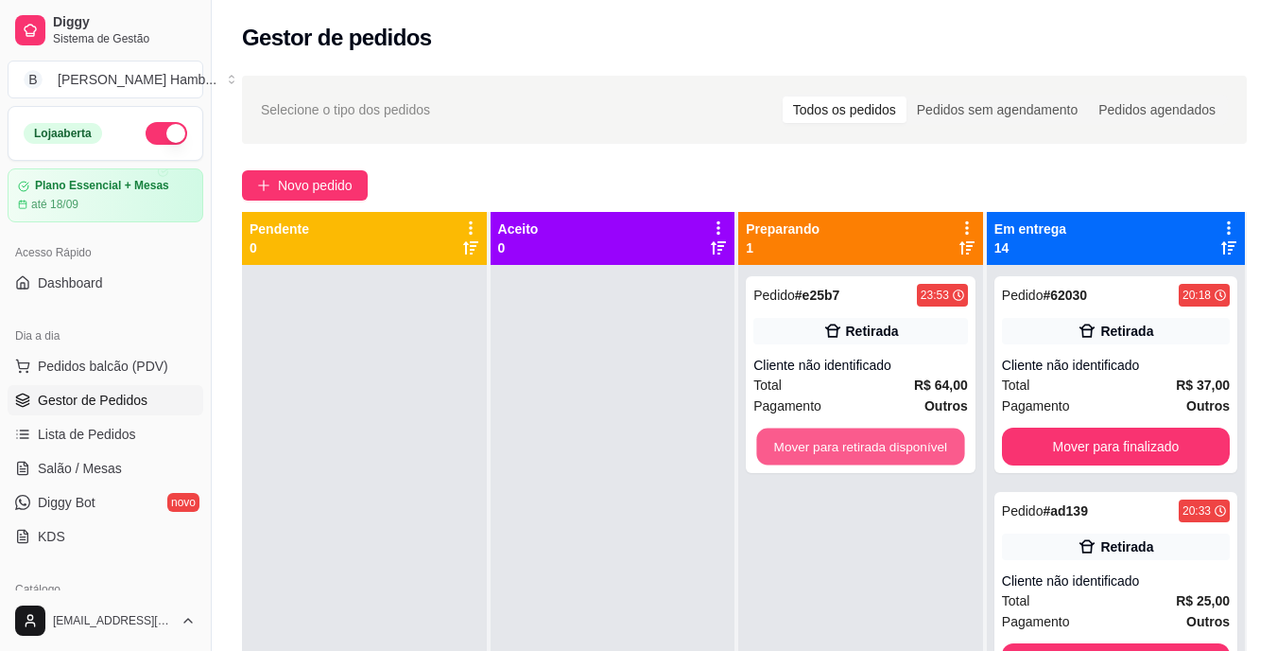
click at [927, 441] on button "Mover para retirada disponível" at bounding box center [861, 446] width 208 height 37
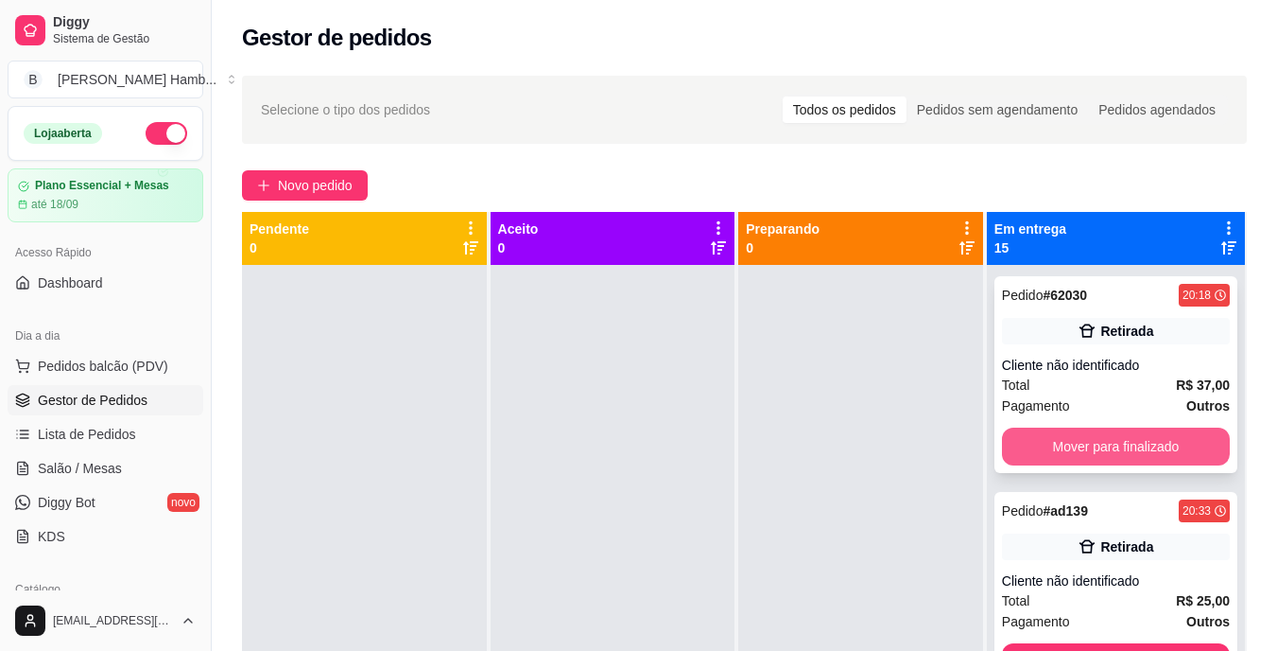
click at [1061, 434] on button "Mover para finalizado" at bounding box center [1116, 446] width 228 height 38
click at [1061, 434] on button "Mover para finalizado" at bounding box center [1115, 446] width 221 height 37
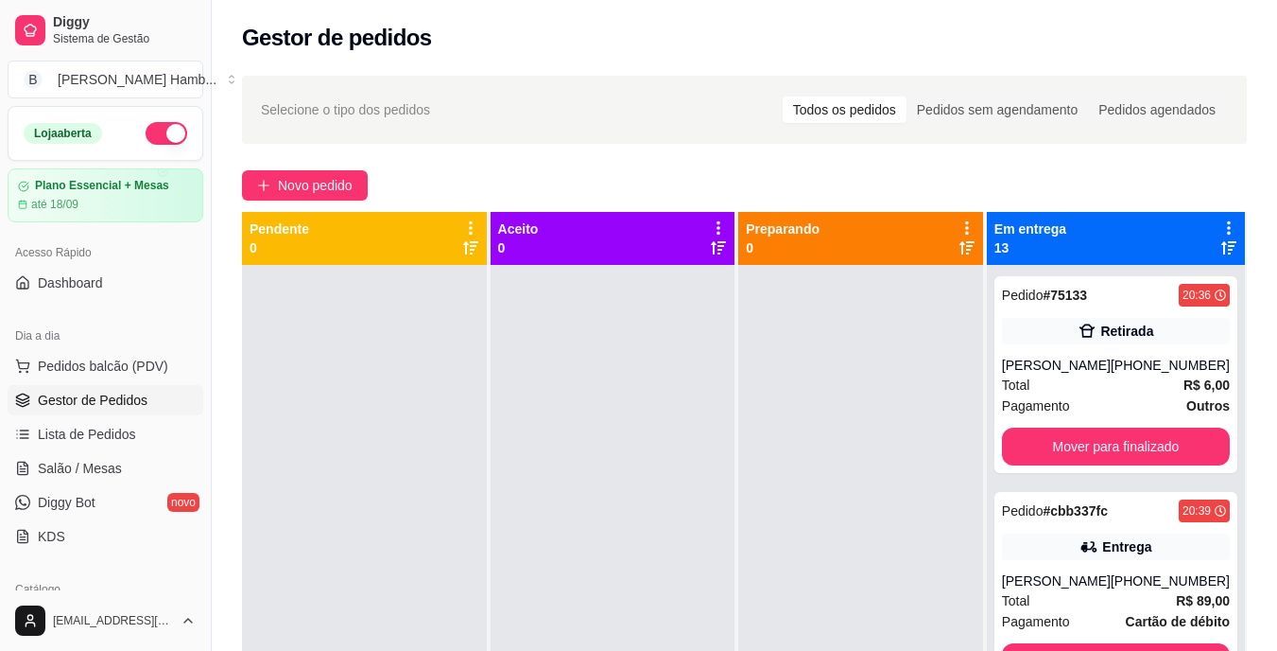
click at [1061, 416] on span "Pagamento" at bounding box center [1036, 405] width 68 height 21
click at [1067, 460] on button "Mover para finalizado" at bounding box center [1115, 446] width 221 height 37
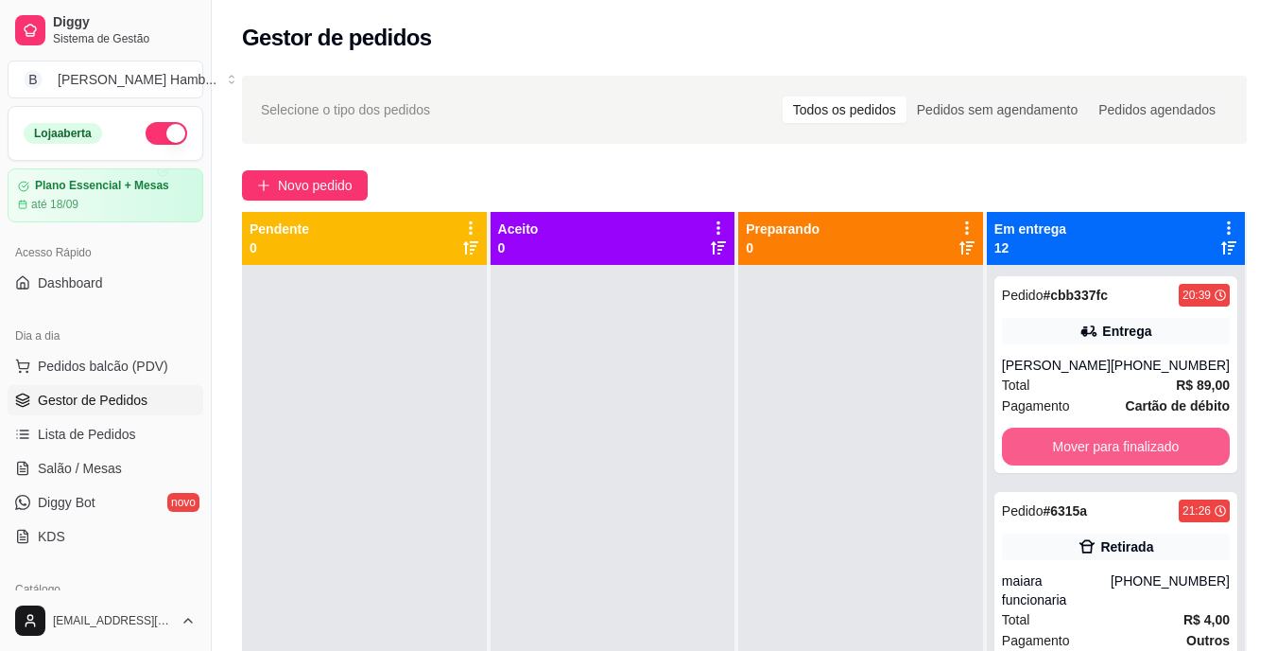
click at [1067, 460] on button "Mover para finalizado" at bounding box center [1116, 446] width 228 height 38
click at [1091, 443] on div "Mover para finalizado" at bounding box center [1116, 446] width 228 height 38
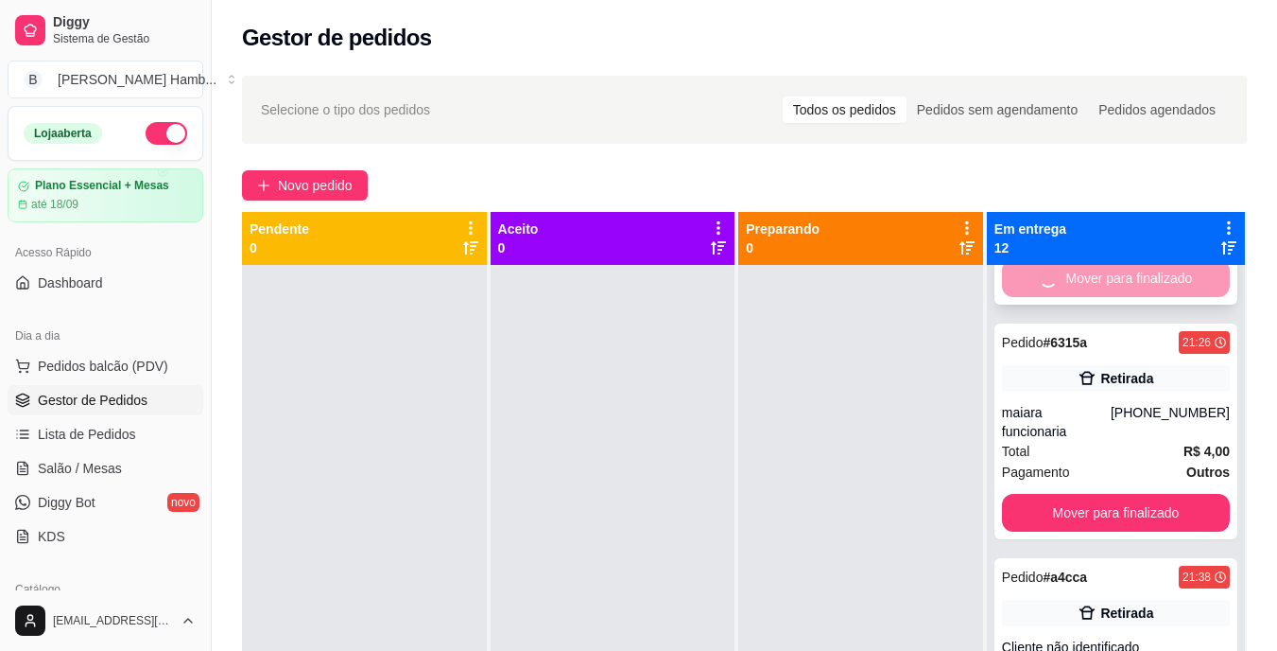
scroll to position [180, 0]
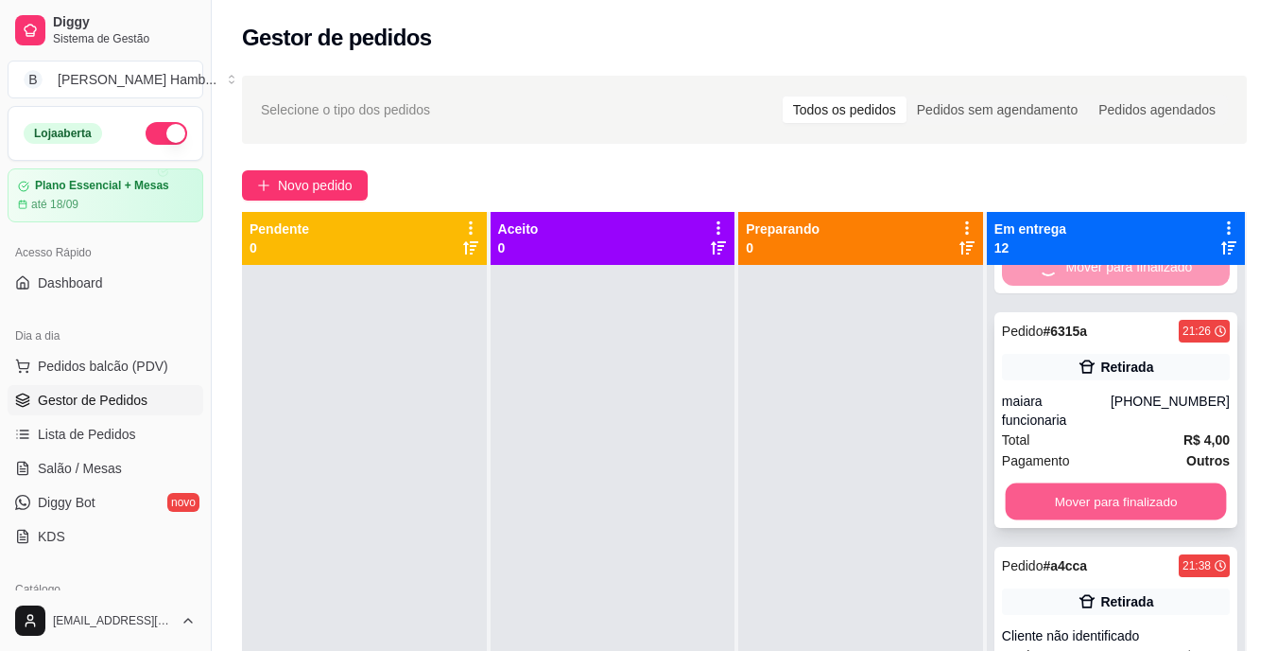
click at [1065, 495] on button "Mover para finalizado" at bounding box center [1115, 501] width 221 height 37
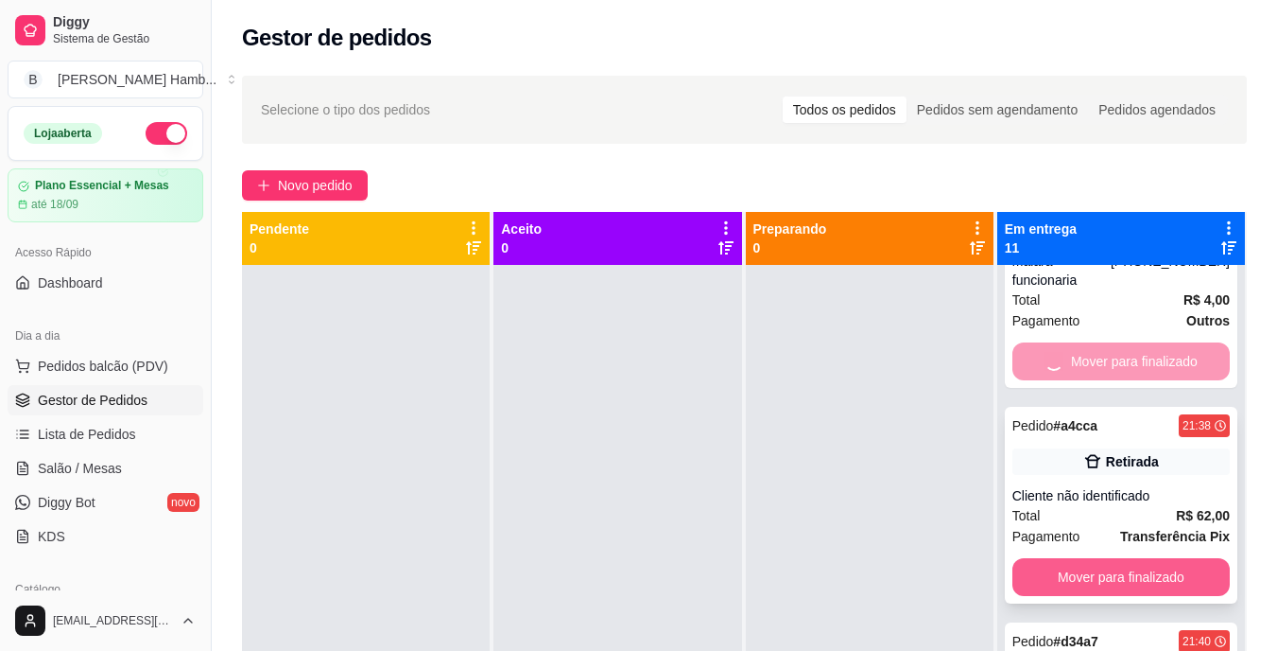
scroll to position [187, 0]
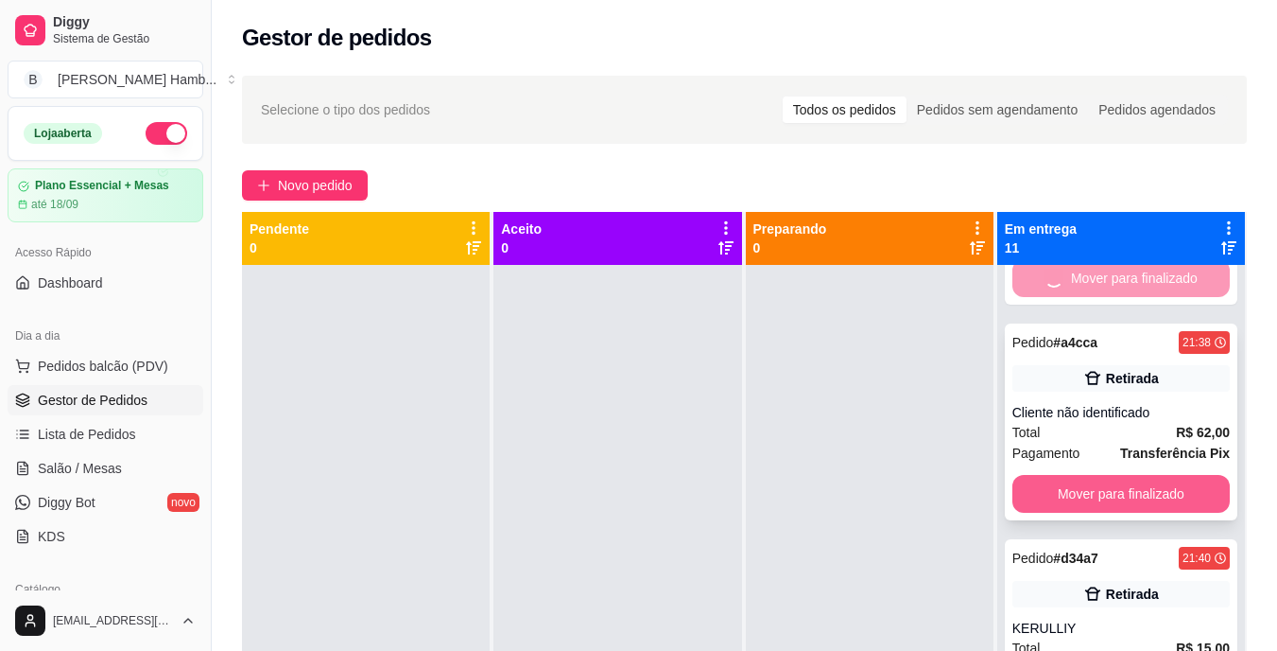
click at [1100, 503] on button "Mover para finalizado" at bounding box center [1121, 494] width 217 height 38
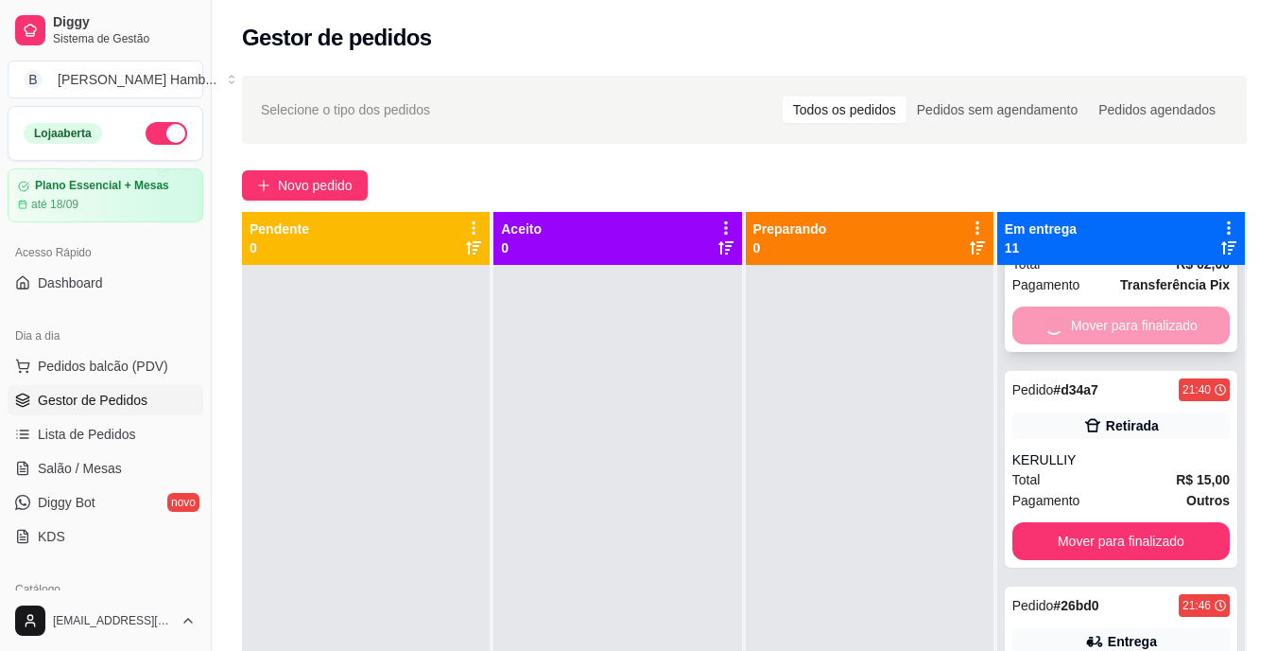
scroll to position [356, 0]
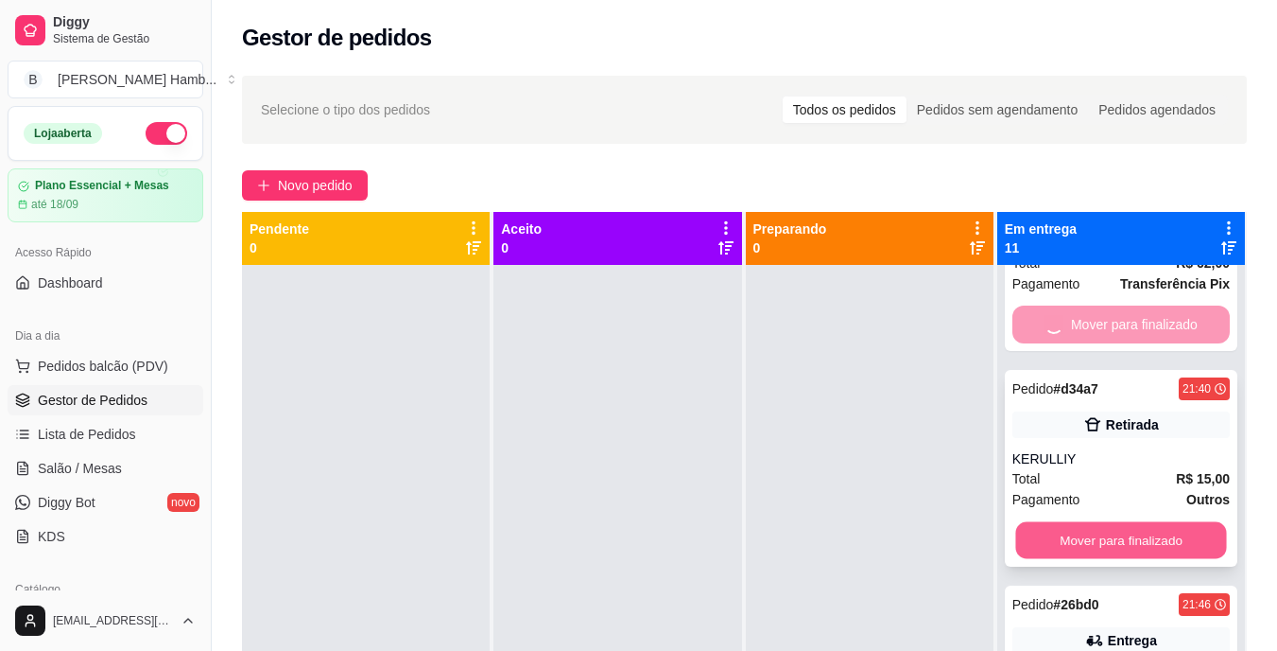
click at [1093, 530] on button "Mover para finalizado" at bounding box center [1121, 540] width 211 height 37
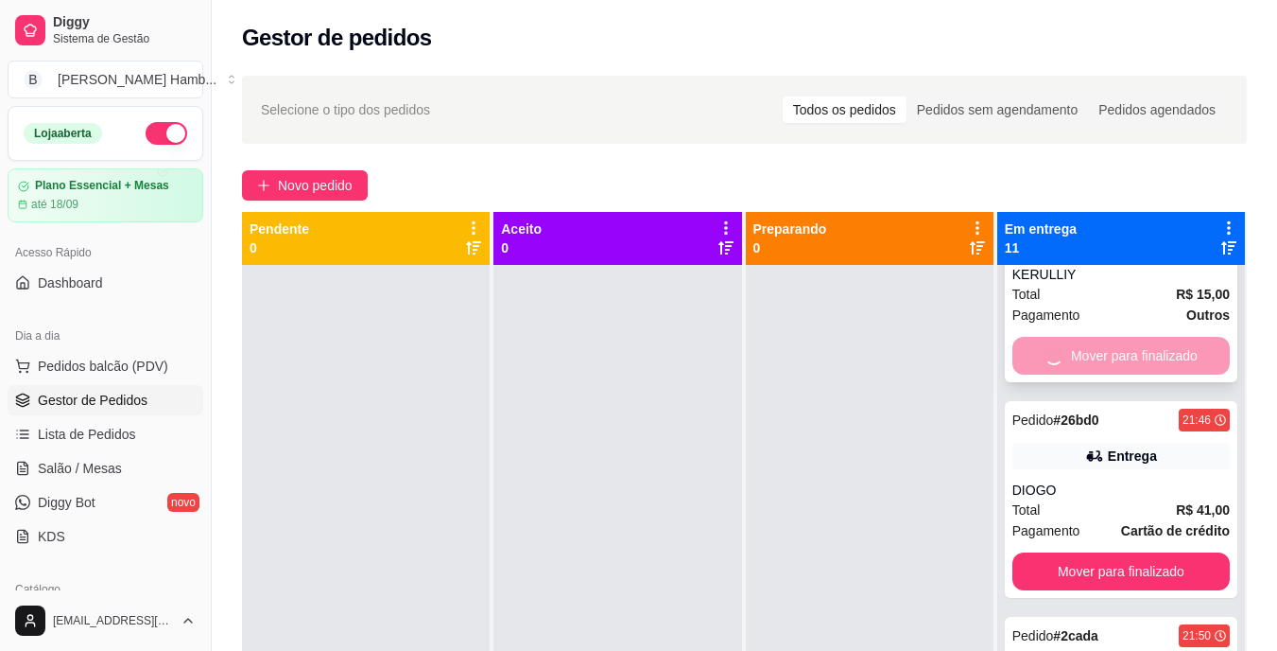
scroll to position [542, 0]
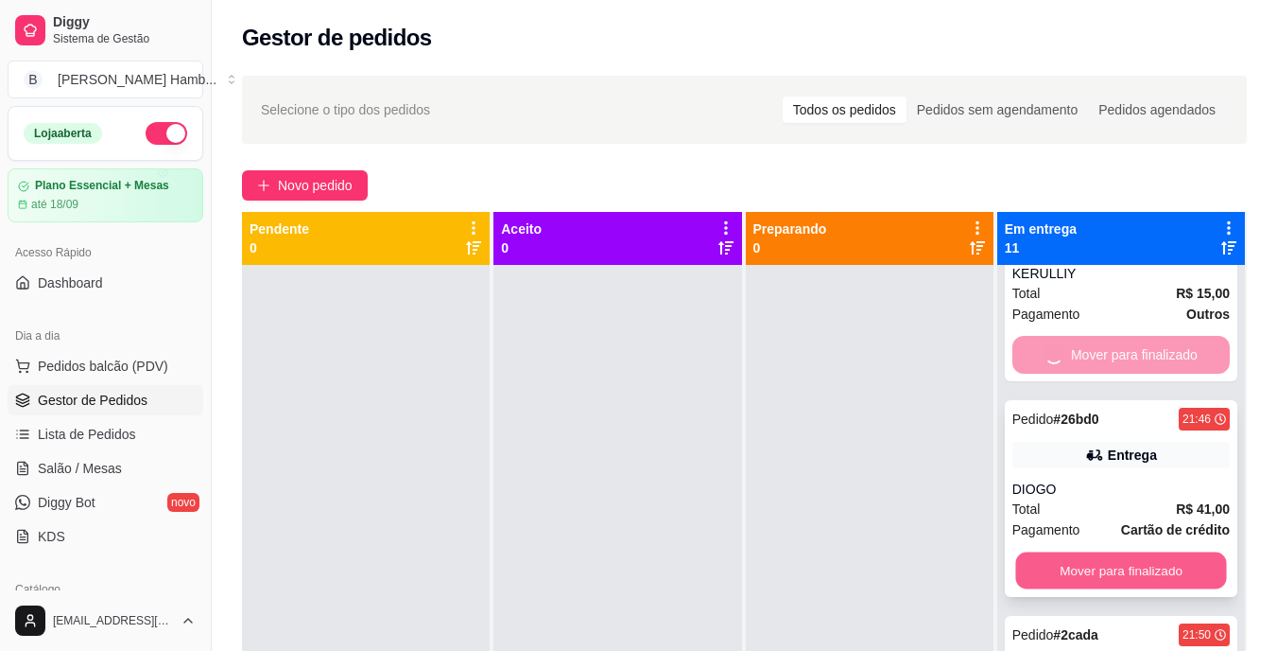
click at [1080, 582] on button "Mover para finalizado" at bounding box center [1121, 570] width 211 height 37
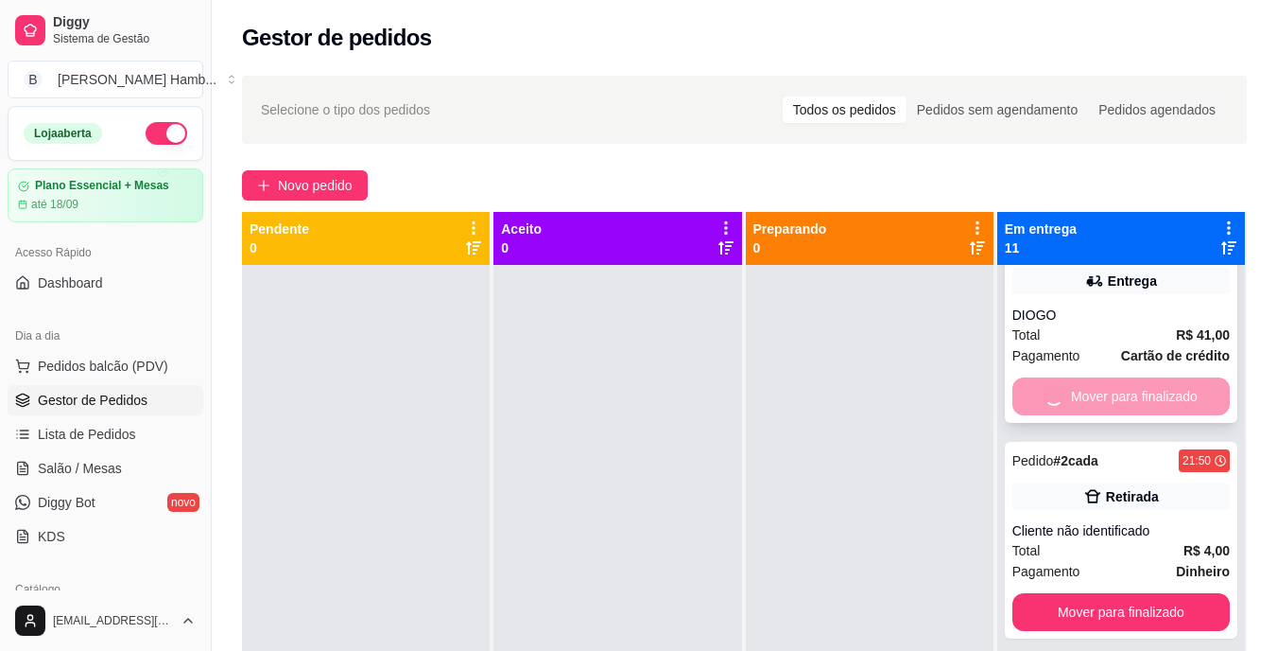
scroll to position [717, 0]
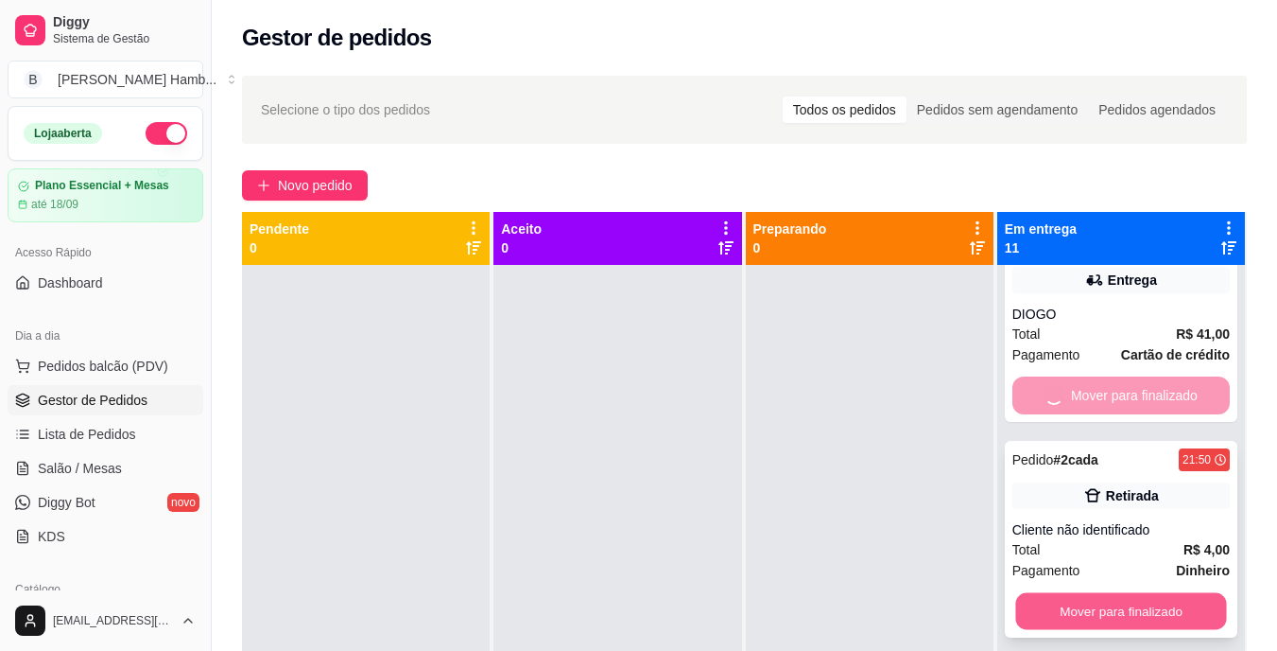
click at [1071, 614] on button "Mover para finalizado" at bounding box center [1121, 611] width 211 height 37
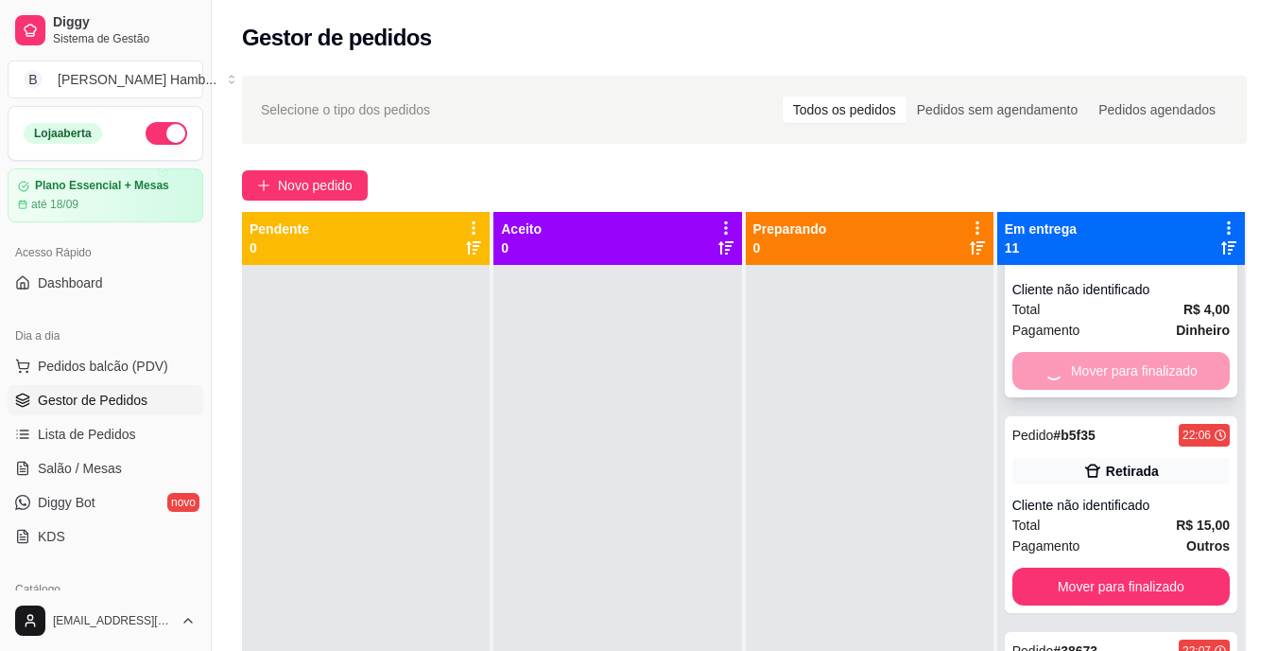
scroll to position [969, 0]
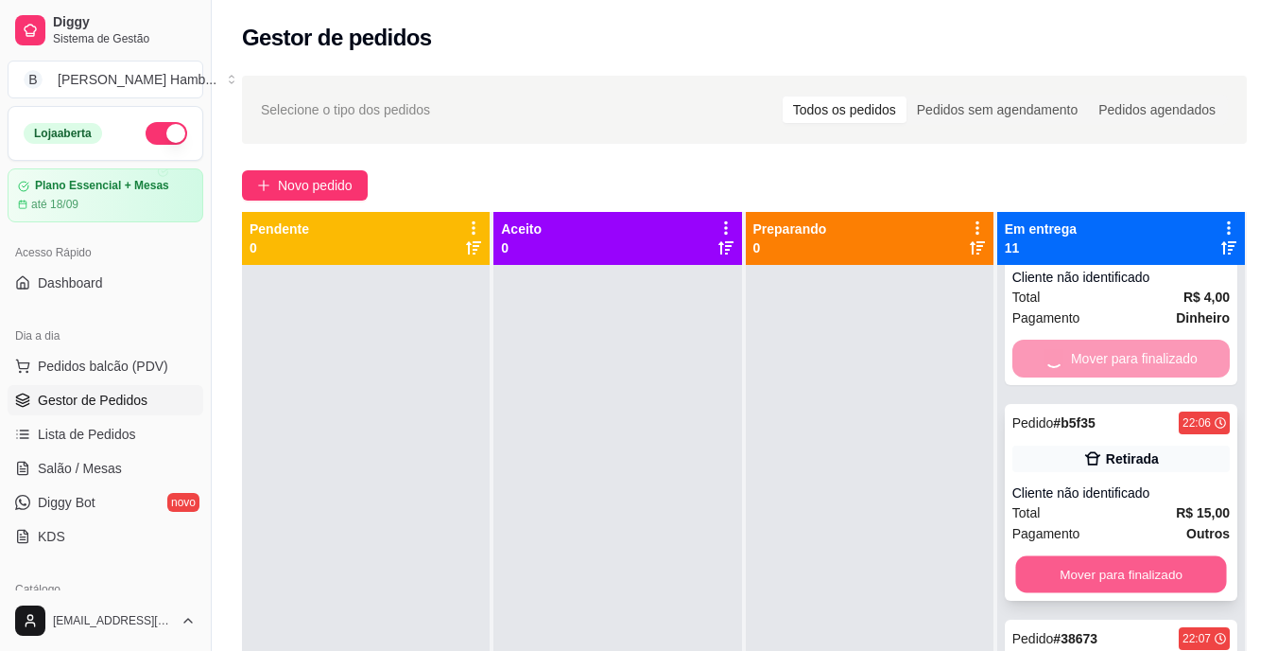
click at [1090, 558] on button "Mover para finalizado" at bounding box center [1121, 574] width 211 height 37
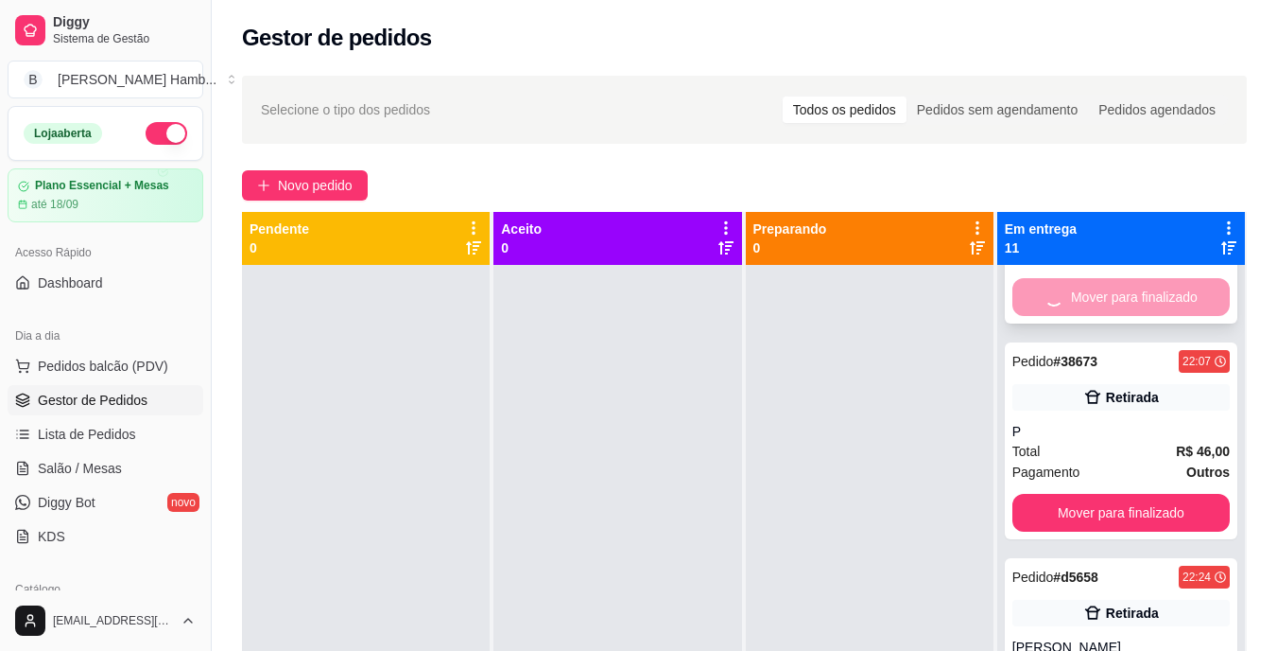
scroll to position [1248, 0]
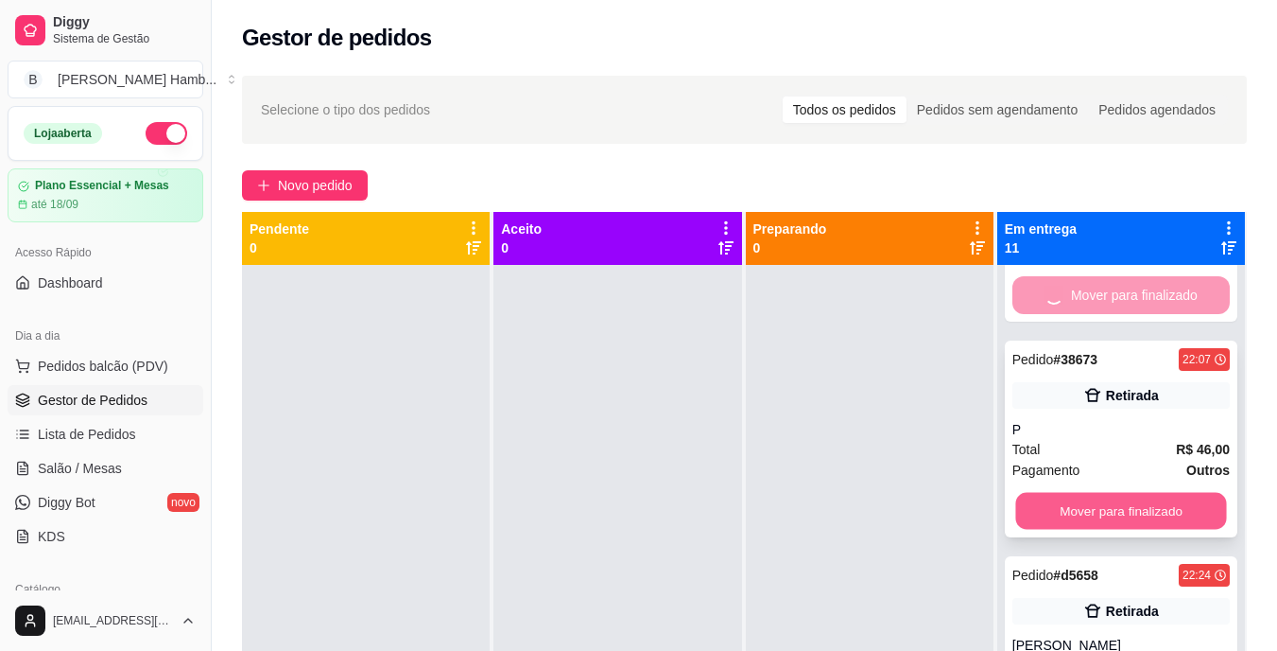
click at [1099, 519] on button "Mover para finalizado" at bounding box center [1121, 511] width 211 height 37
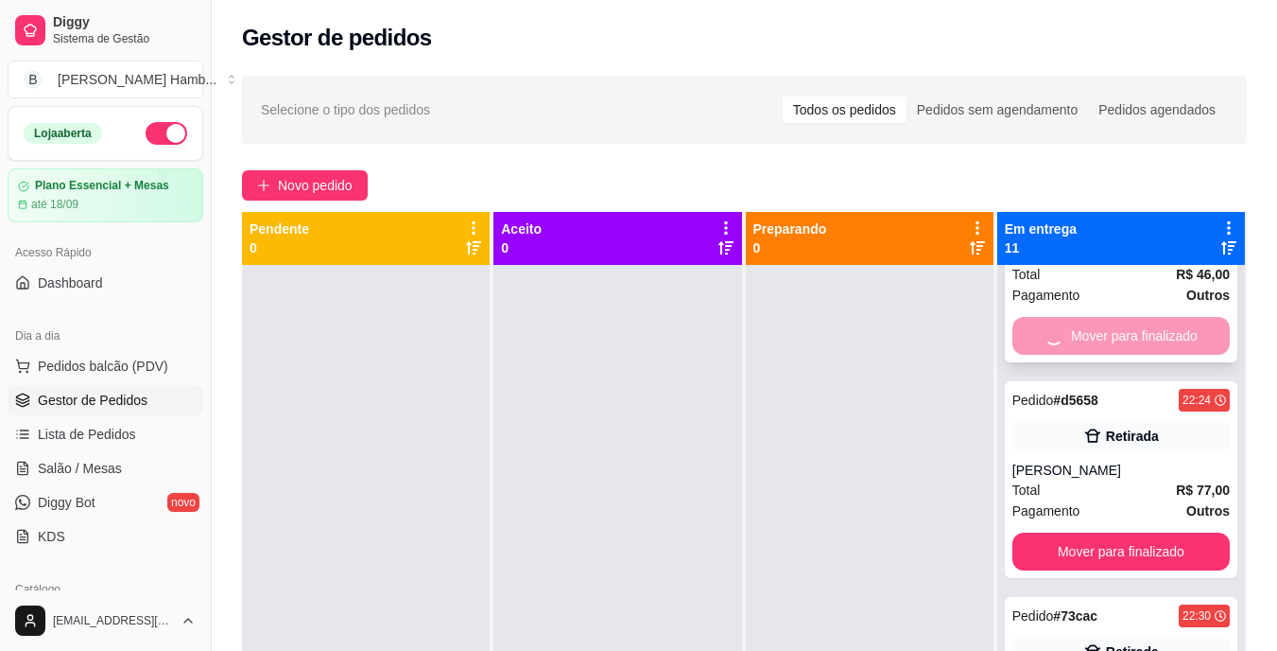
scroll to position [1423, 0]
click at [1090, 543] on button "Mover para finalizado" at bounding box center [1121, 551] width 211 height 37
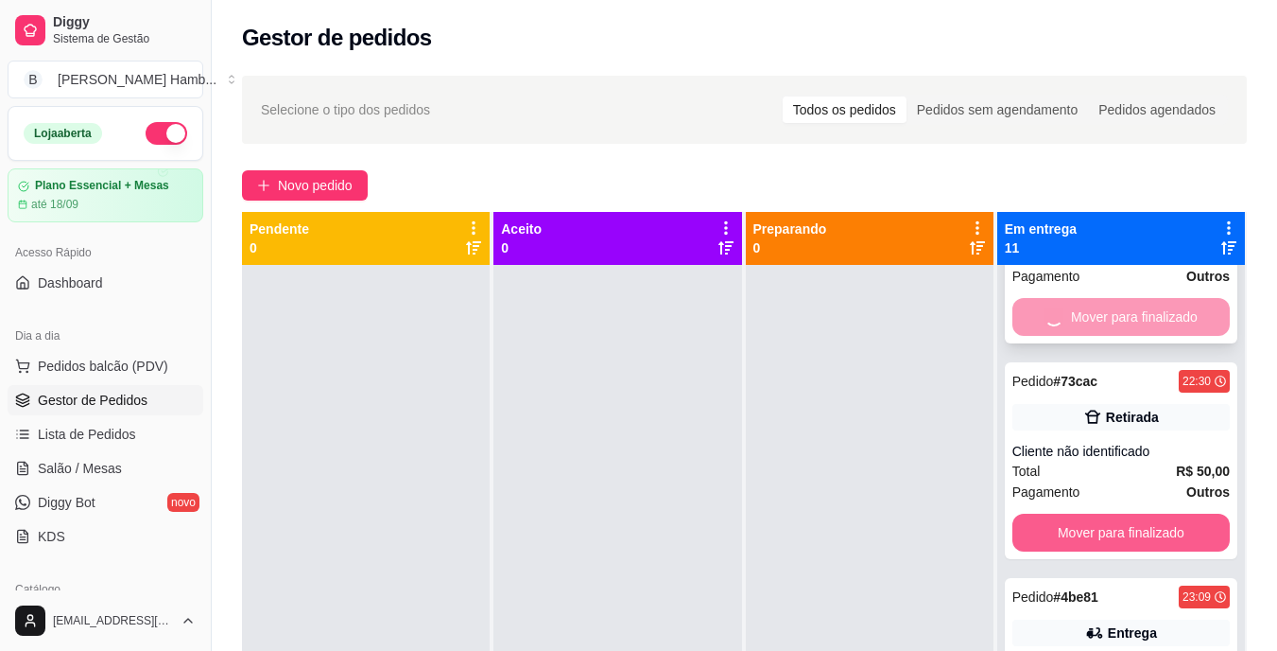
scroll to position [1658, 0]
click at [1095, 531] on button "Mover para finalizado" at bounding box center [1121, 531] width 211 height 37
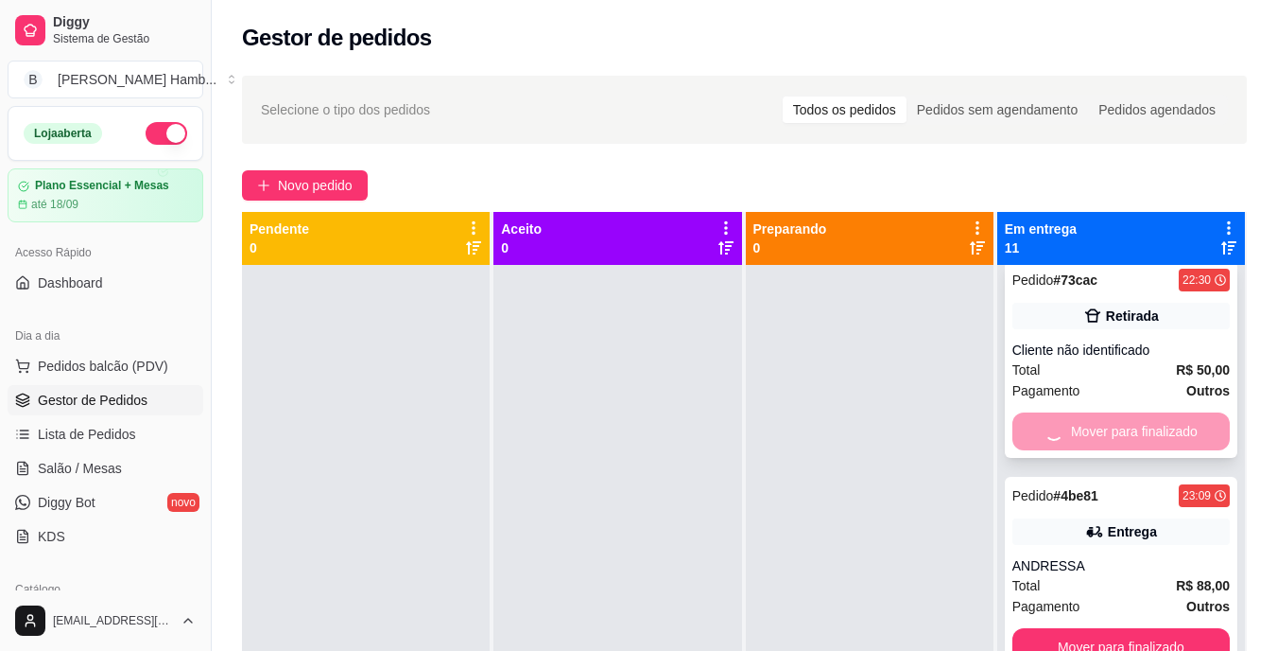
scroll to position [1759, 0]
click at [1066, 637] on button "Mover para finalizado" at bounding box center [1121, 647] width 217 height 38
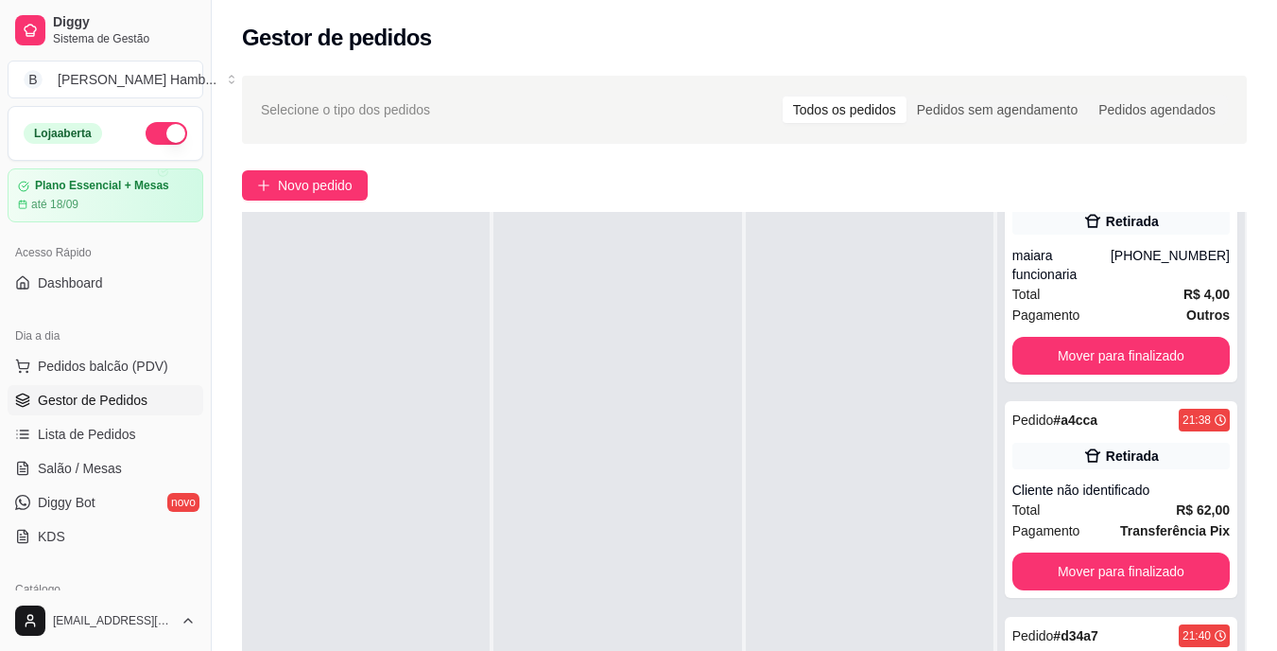
scroll to position [0, 0]
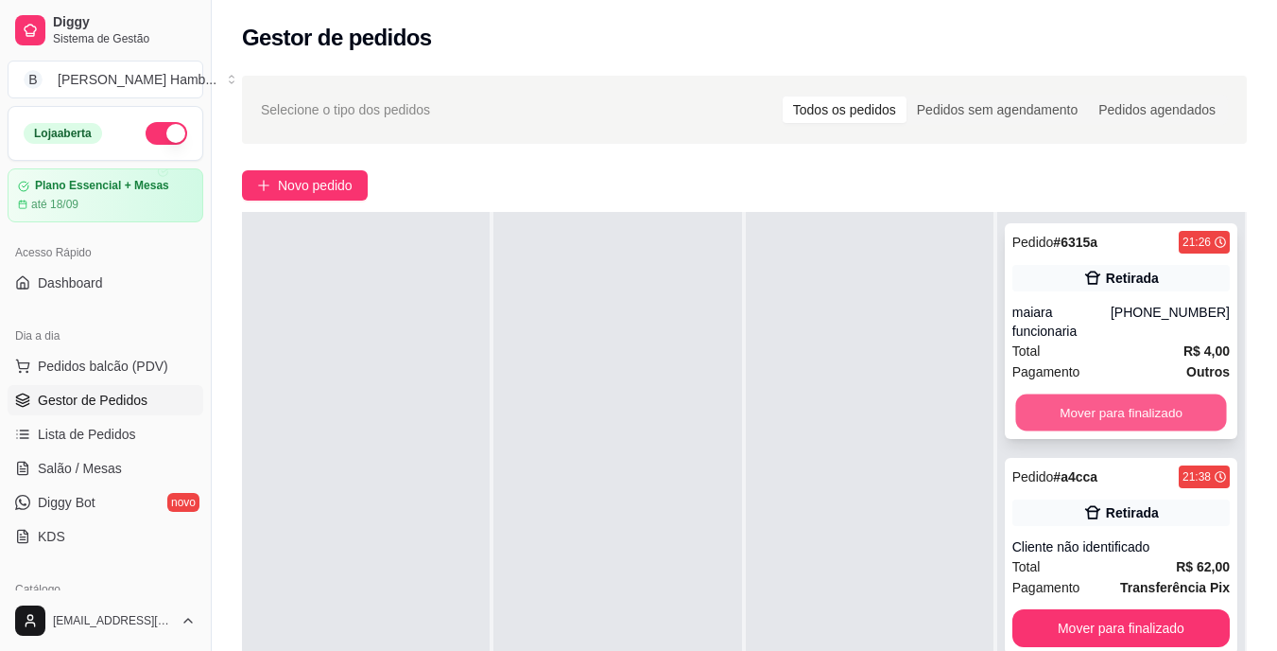
click at [1120, 407] on button "Mover para finalizado" at bounding box center [1121, 412] width 211 height 37
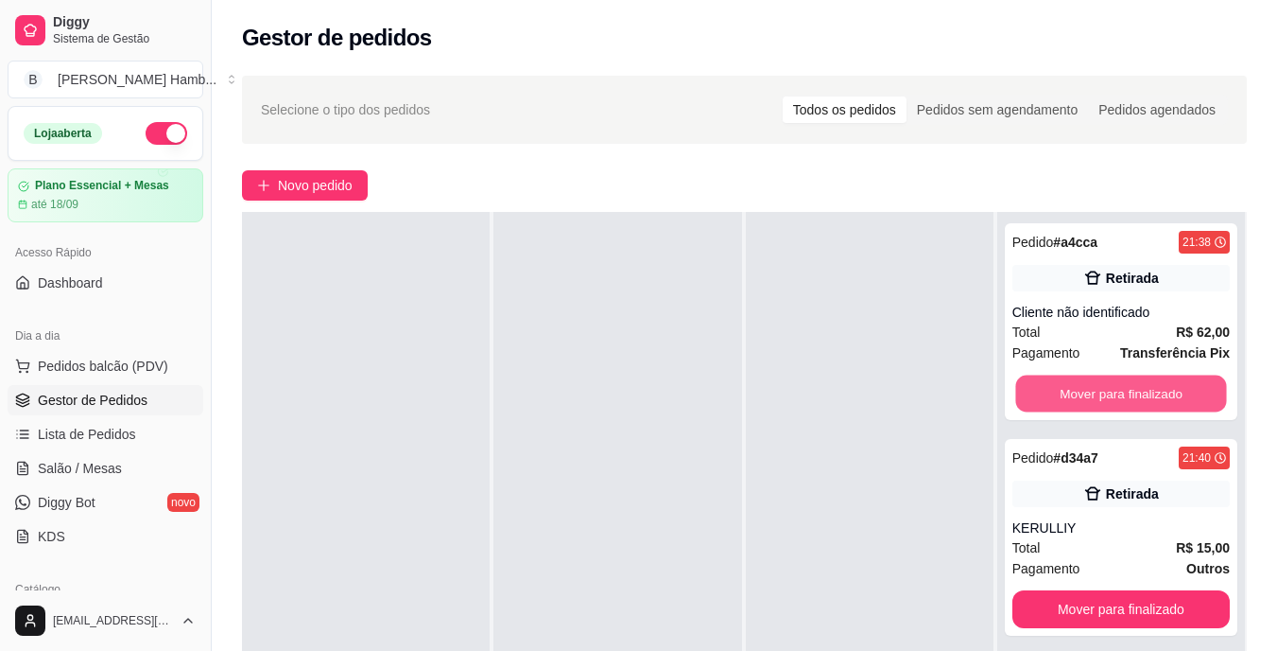
click at [1120, 407] on button "Mover para finalizado" at bounding box center [1121, 393] width 211 height 37
click at [1124, 401] on button "Mover para finalizado" at bounding box center [1121, 393] width 211 height 37
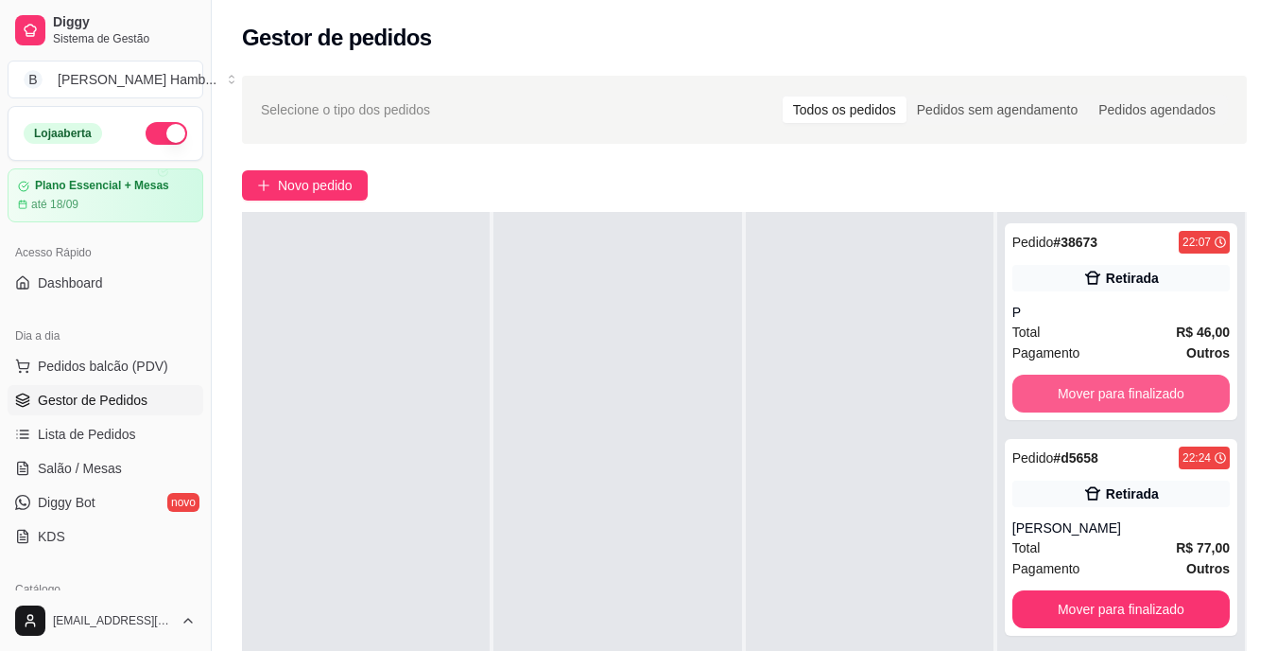
click at [1124, 401] on button "Mover para finalizado" at bounding box center [1121, 393] width 217 height 38
click at [1124, 401] on button "Mover para finalizado" at bounding box center [1121, 393] width 211 height 37
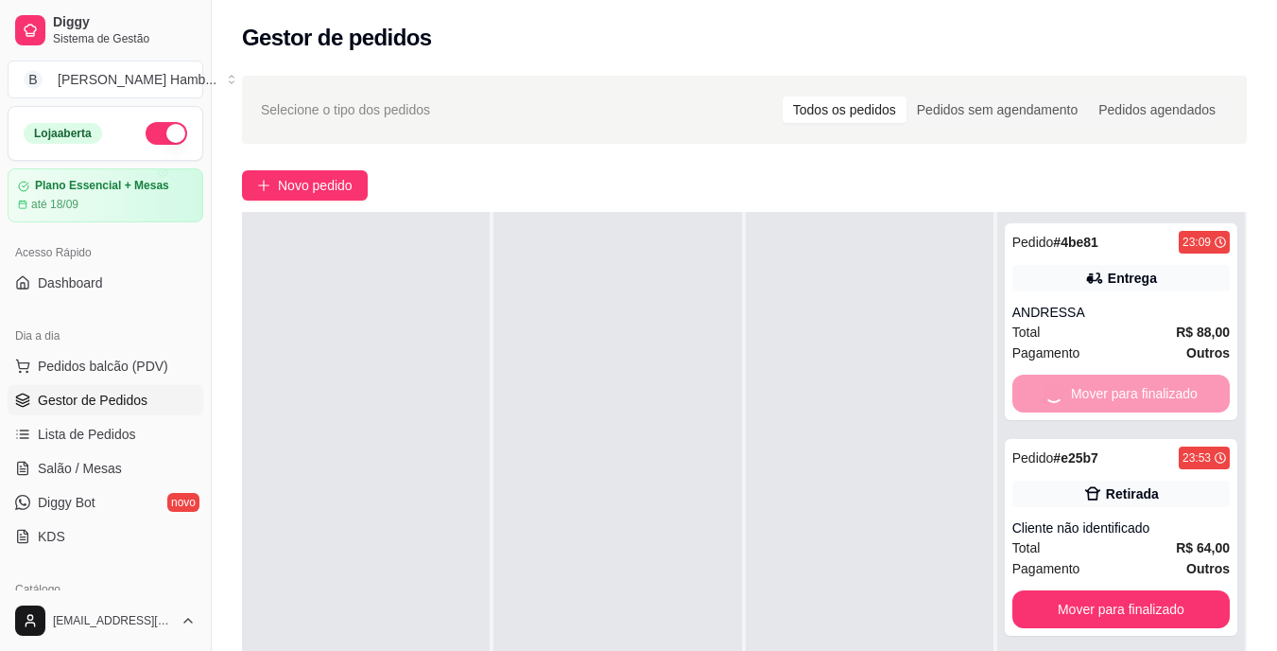
click at [1124, 401] on div "Mover para finalizado" at bounding box center [1121, 393] width 217 height 38
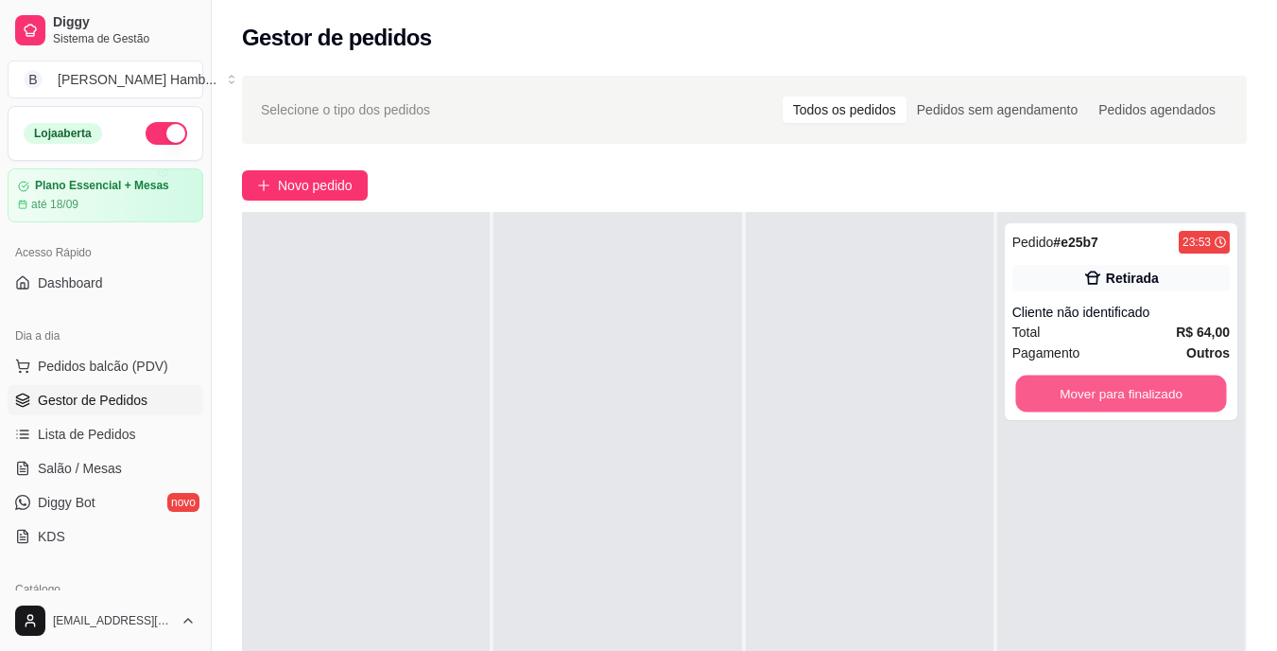
click at [1128, 396] on button "Mover para finalizado" at bounding box center [1121, 393] width 211 height 37
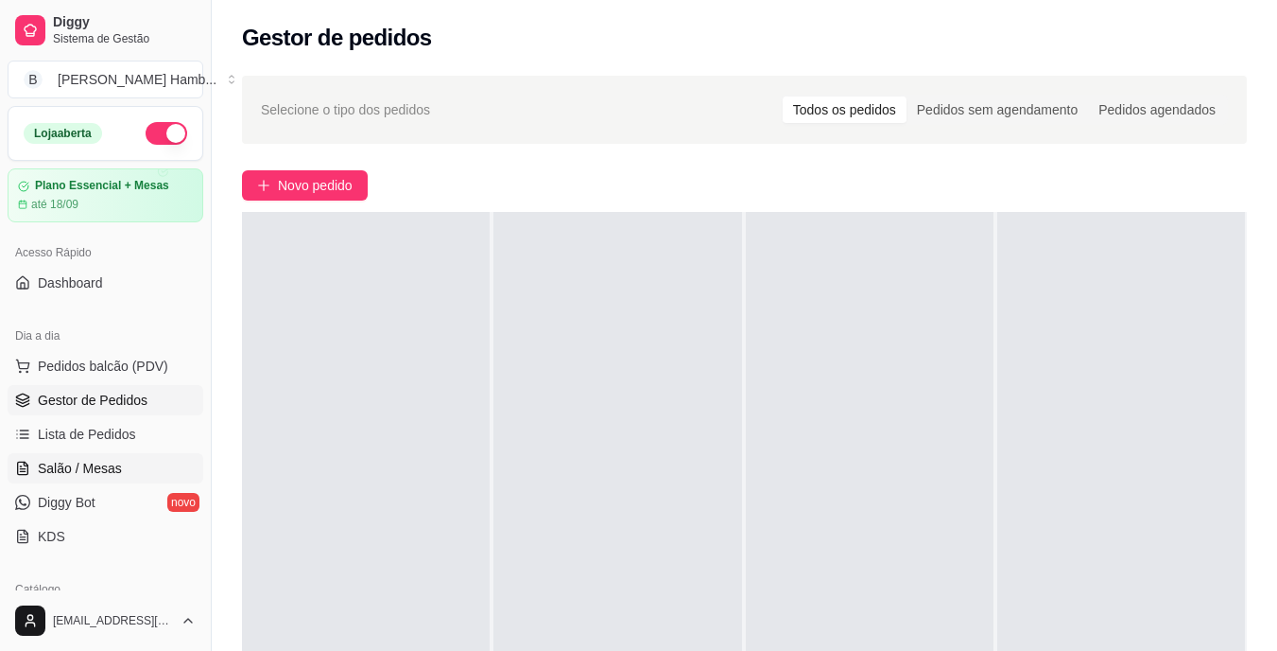
click at [139, 459] on link "Salão / Mesas" at bounding box center [106, 468] width 196 height 30
click at [126, 468] on link "Salão / Mesas" at bounding box center [106, 468] width 196 height 30
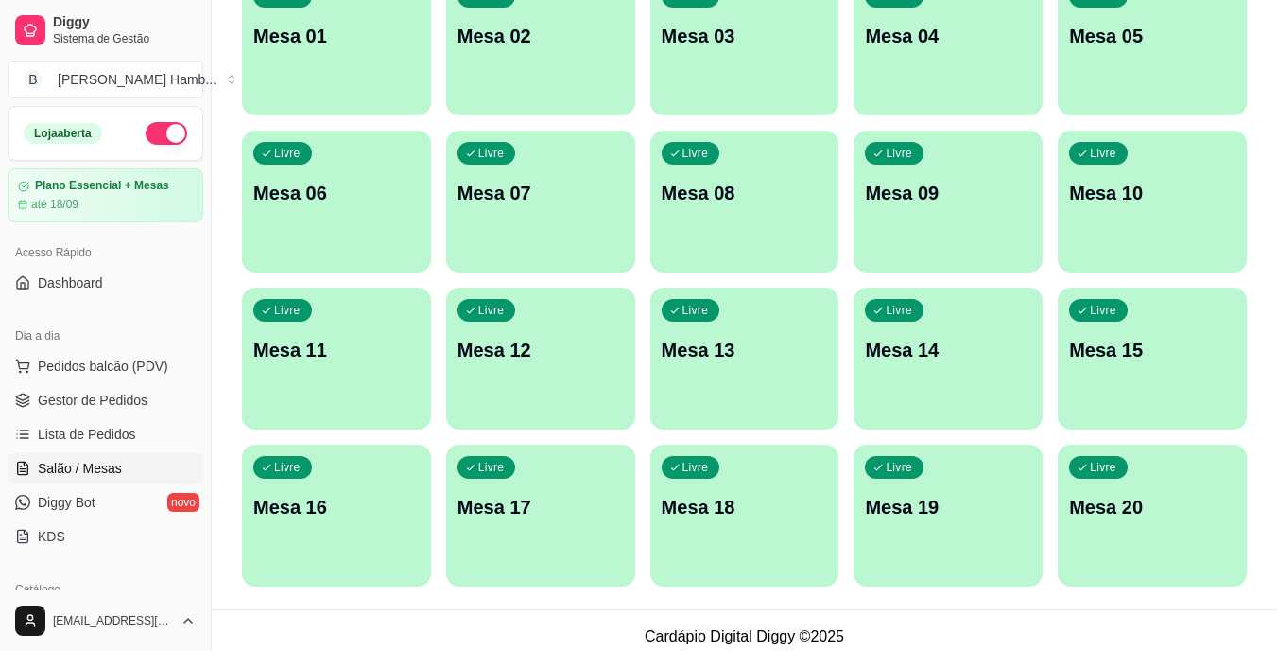
scroll to position [243, 0]
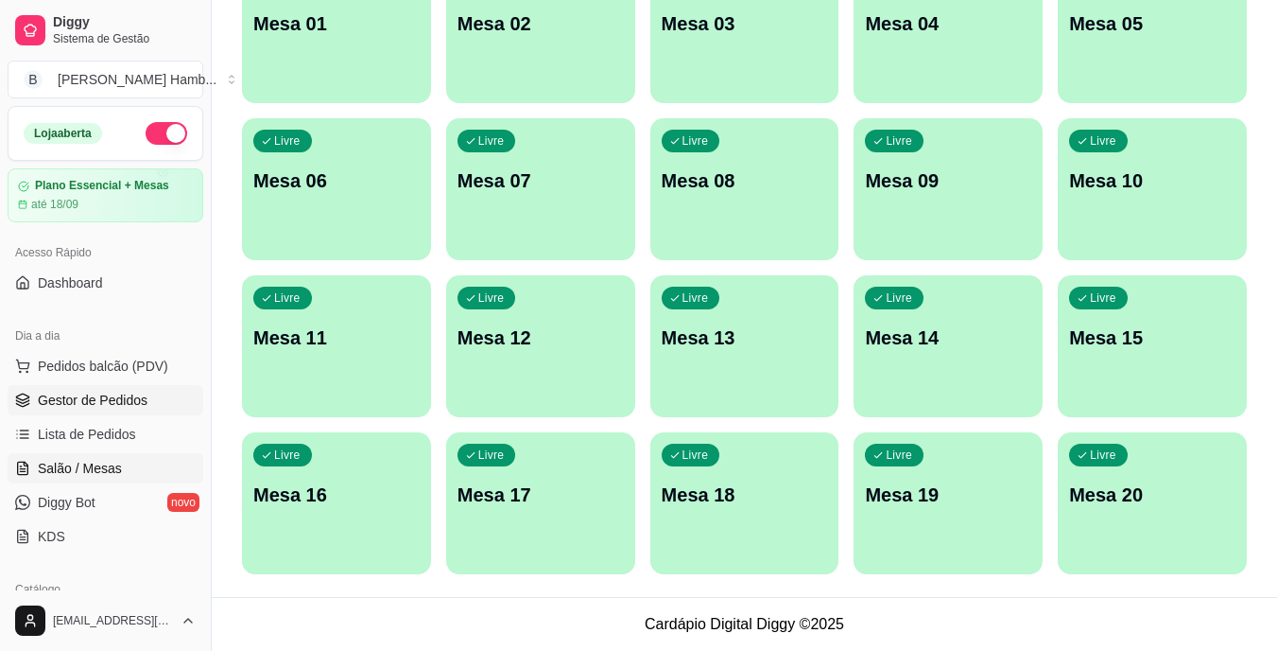
click at [140, 408] on span "Gestor de Pedidos" at bounding box center [93, 400] width 110 height 19
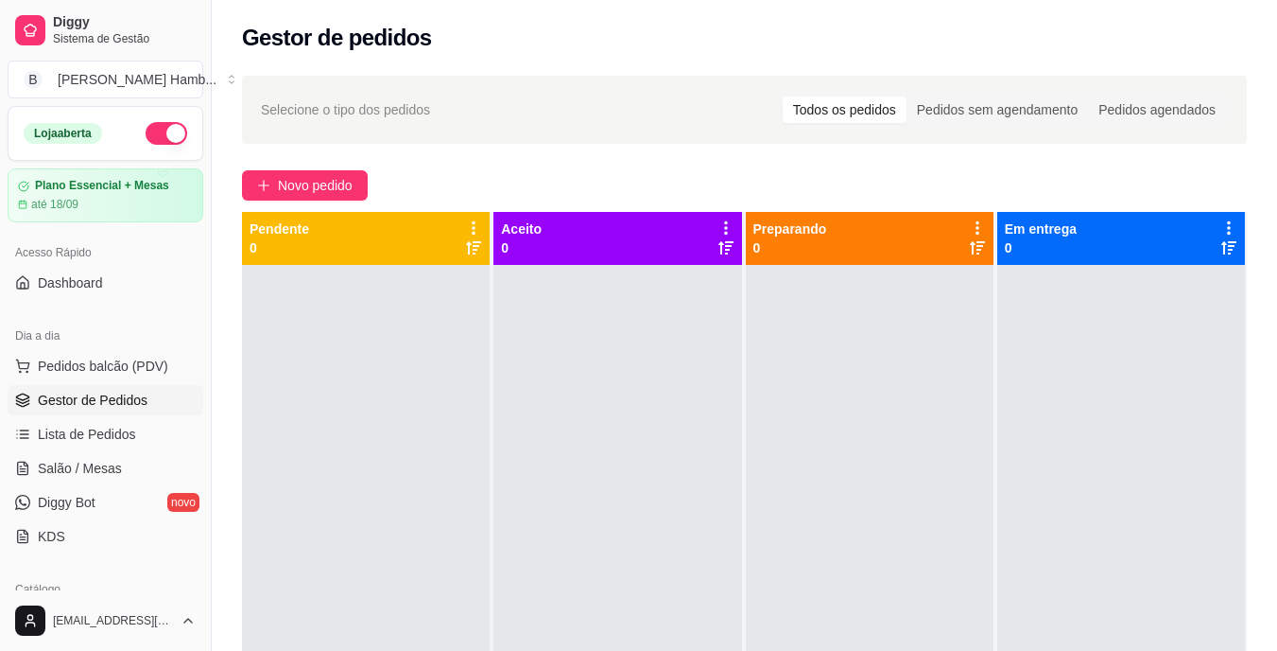
scroll to position [53, 0]
